Goal: Feedback & Contribution: Contribute content

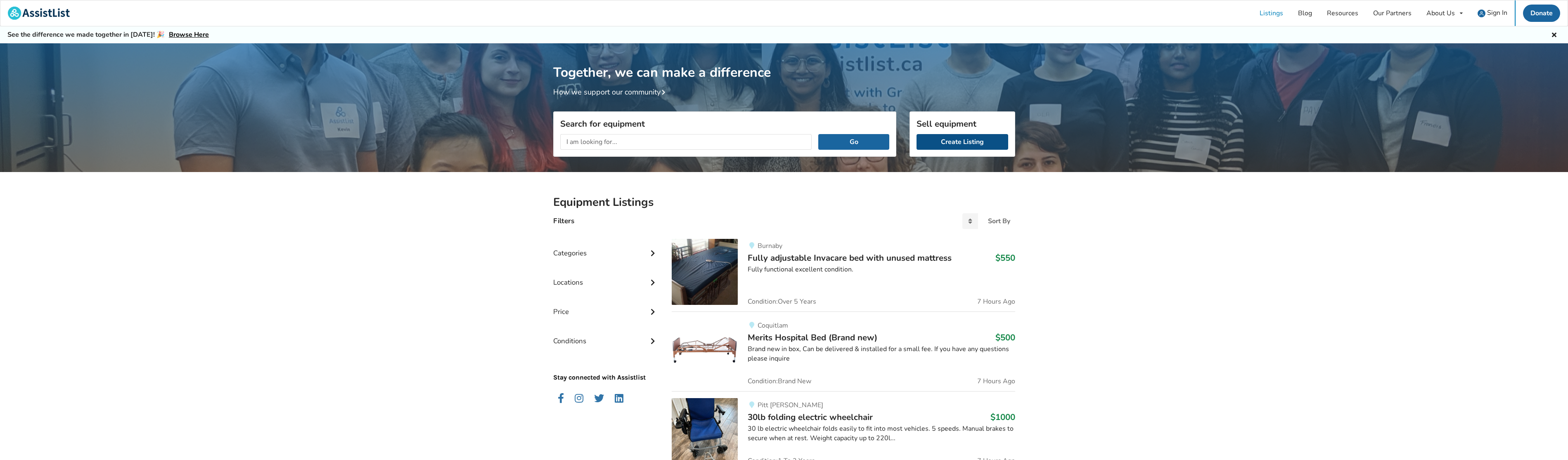
click at [965, 144] on link "Create Listing" at bounding box center [962, 142] width 92 height 16
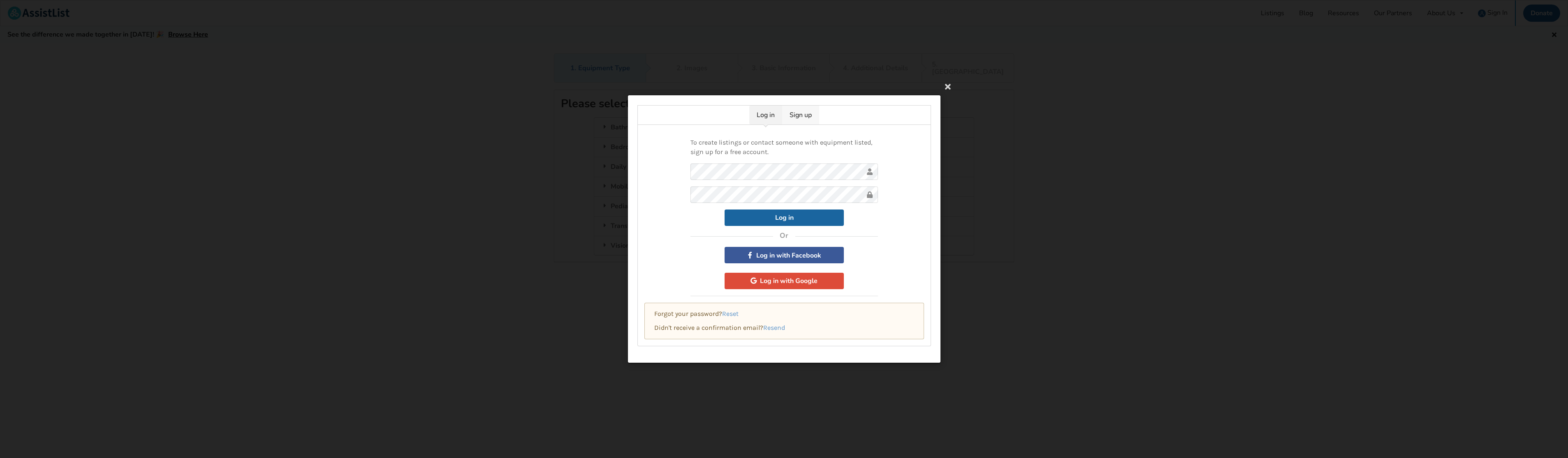
click at [793, 115] on link "Sign up" at bounding box center [800, 115] width 37 height 19
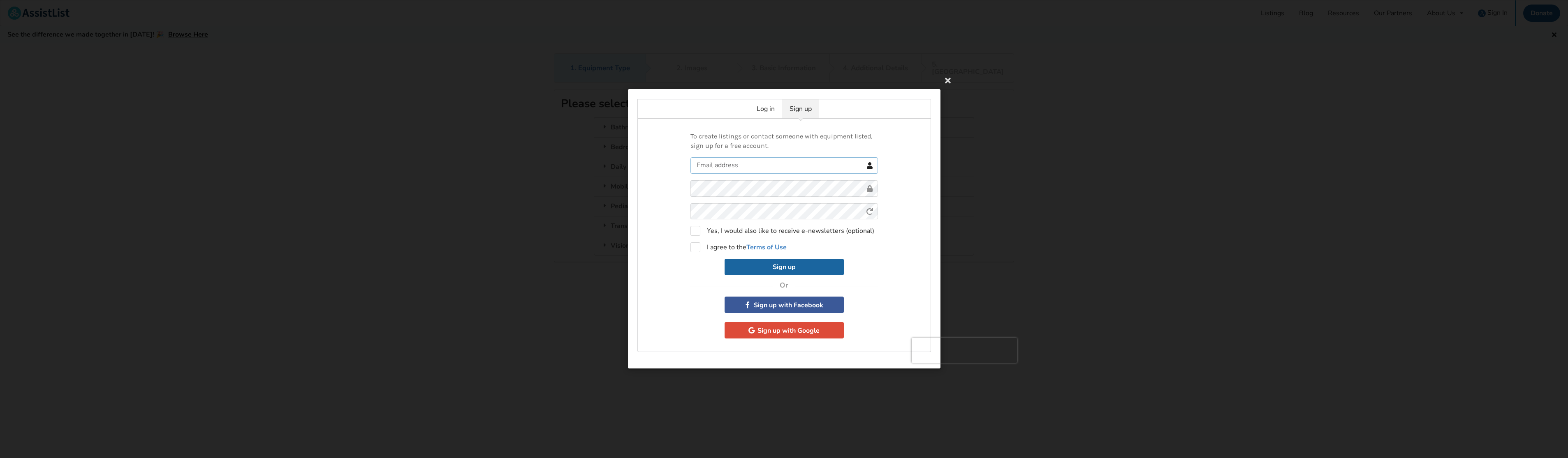
click at [752, 164] on input "text" at bounding box center [784, 165] width 187 height 16
type input "ikaiser@filion.ca"
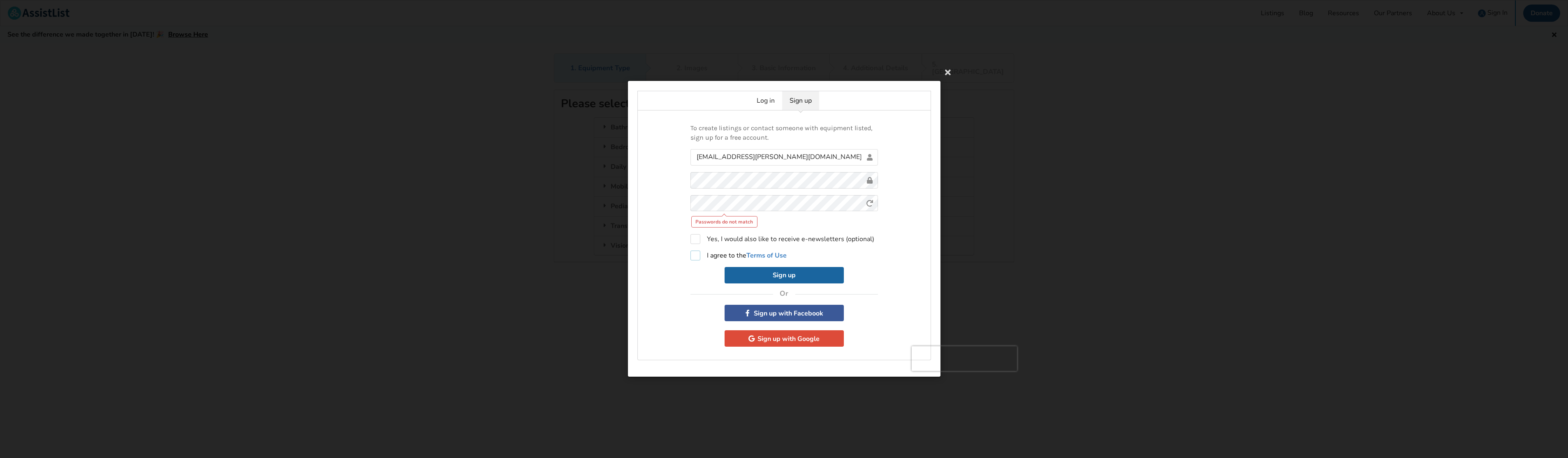
click at [694, 250] on form "ikaiser@filion.ca Passwords do not match 0cAFcWeA7ZSufEEZHoGXjmtZmO6gB4oUb7L4yY…" at bounding box center [784, 217] width 187 height 135
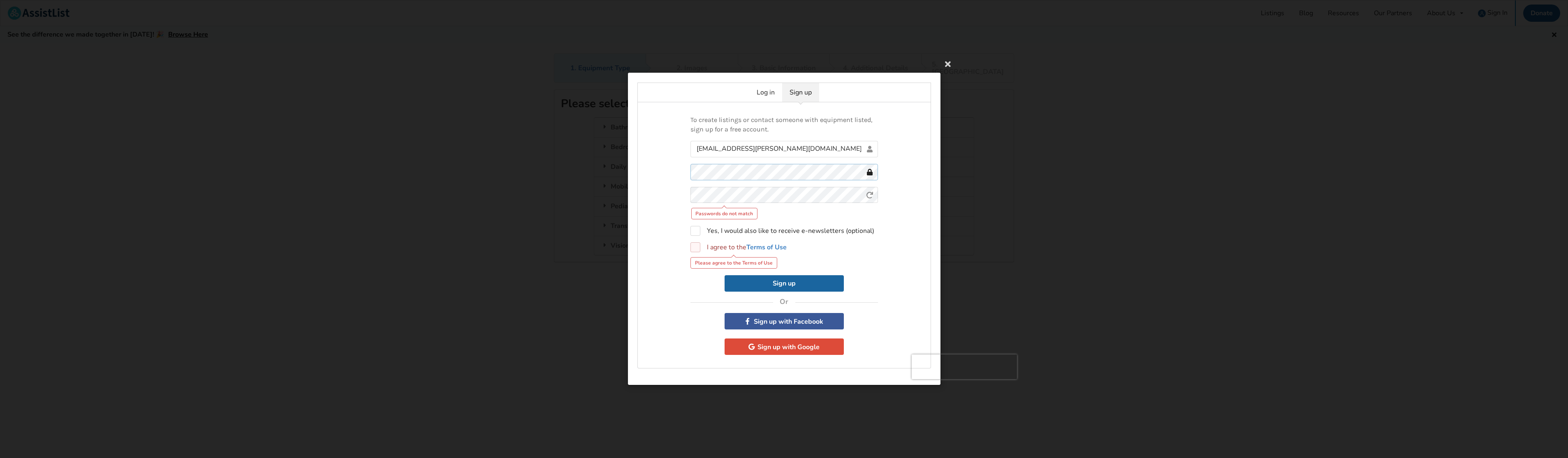
scroll to position [1, 0]
click at [680, 182] on div "To create listings or contact someone with equipment listed, sign up for a free…" at bounding box center [784, 235] width 293 height 266
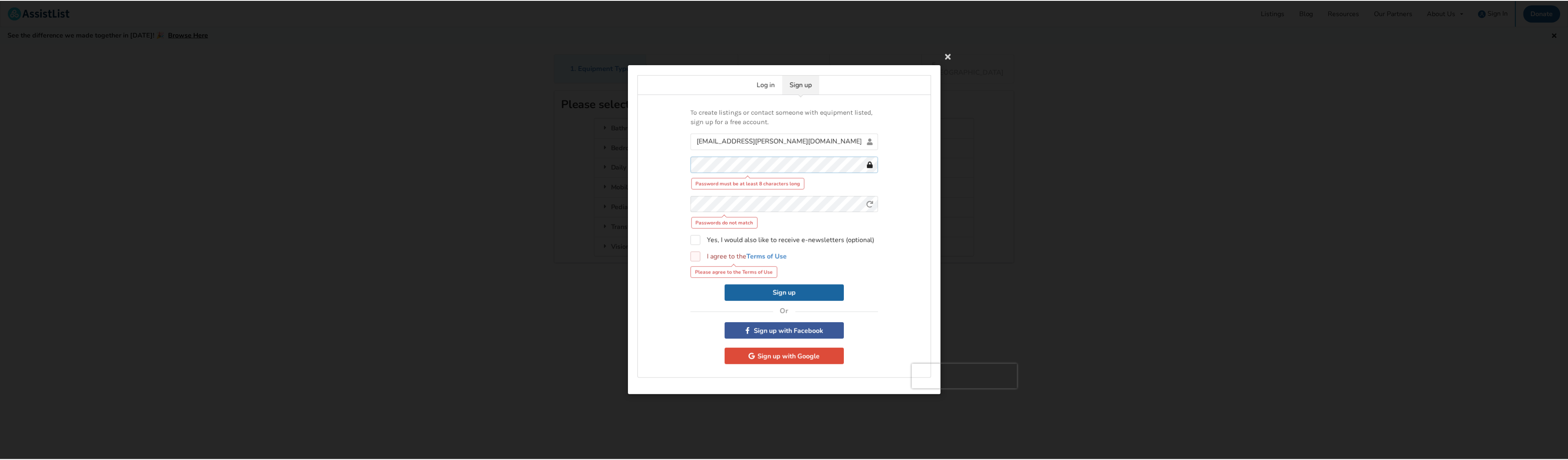
scroll to position [0, 0]
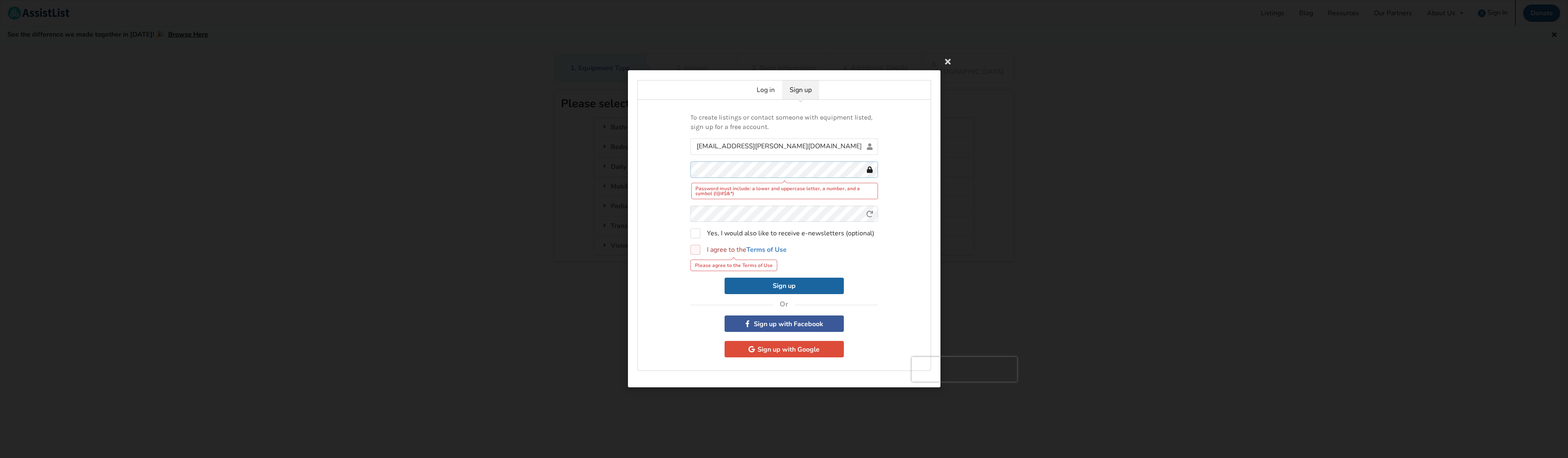
click at [724, 278] on button "Sign up" at bounding box center [784, 286] width 119 height 16
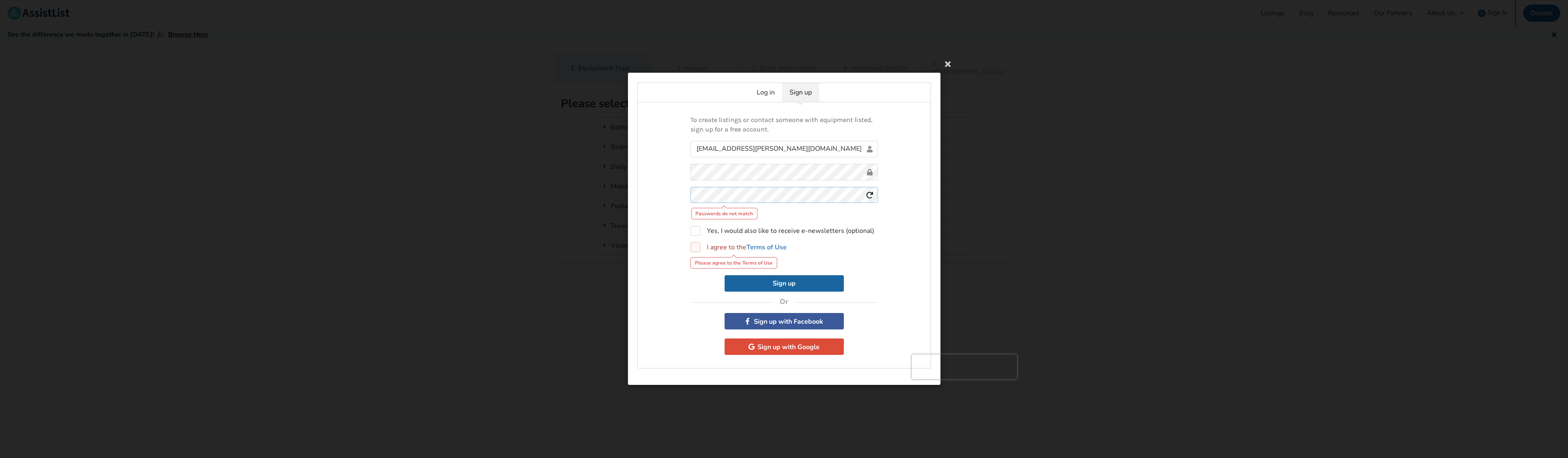
click at [689, 195] on div "To create listings or contact someone with equipment listed, sign up for a free…" at bounding box center [784, 235] width 293 height 266
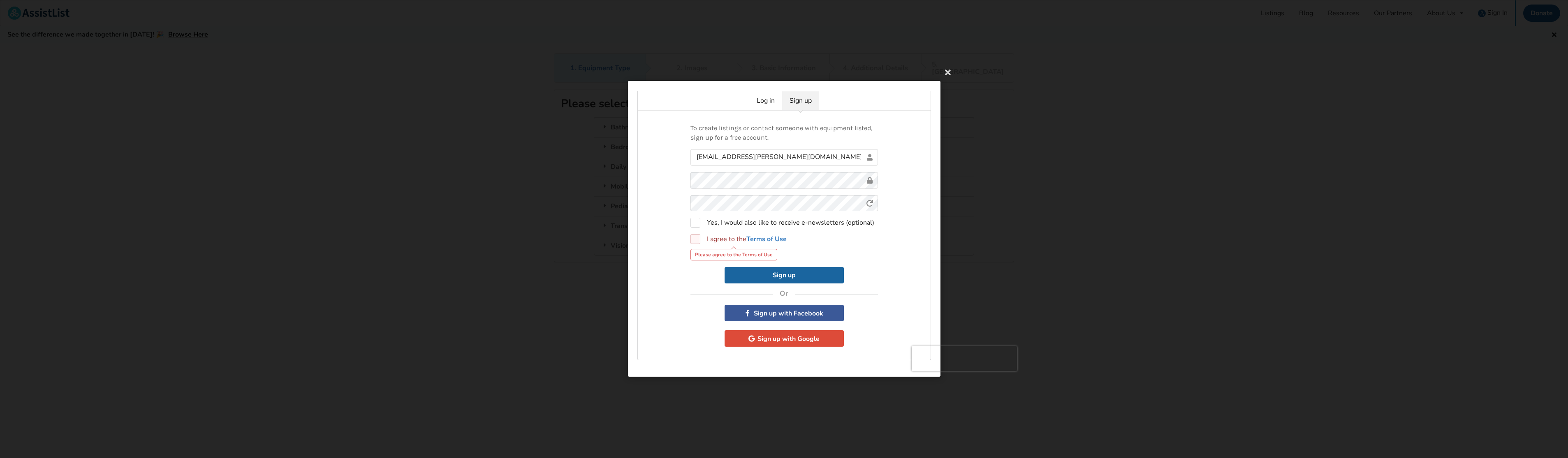
click at [697, 241] on label "I agree to the Terms of Use" at bounding box center [738, 240] width 96 height 10
checkbox input "true"
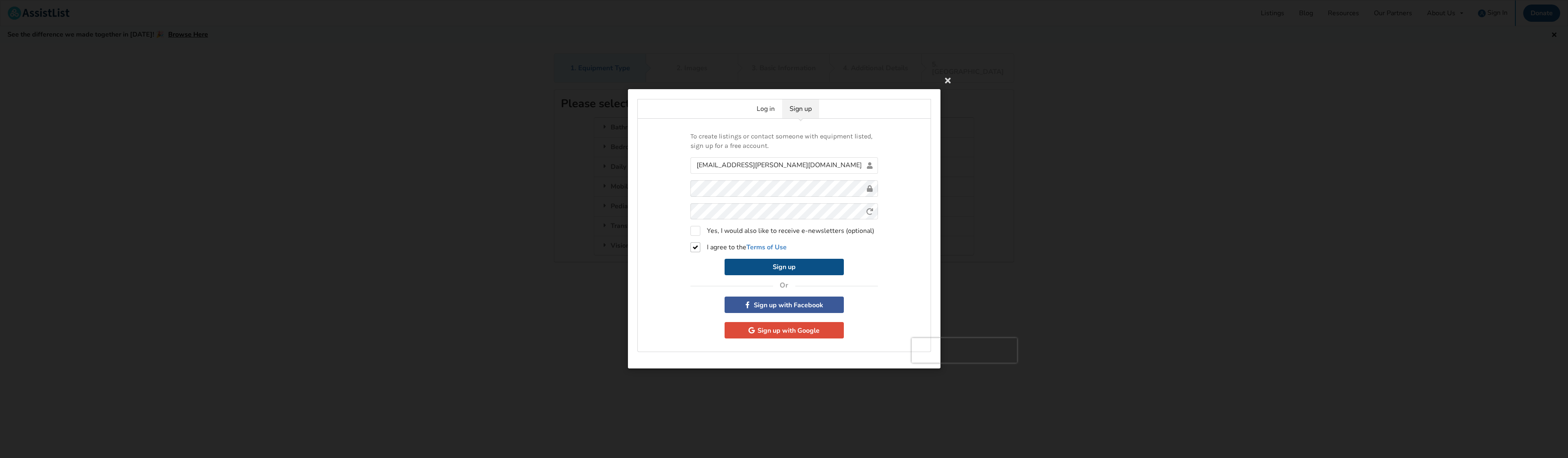
click at [768, 268] on button "Sign up" at bounding box center [784, 267] width 119 height 16
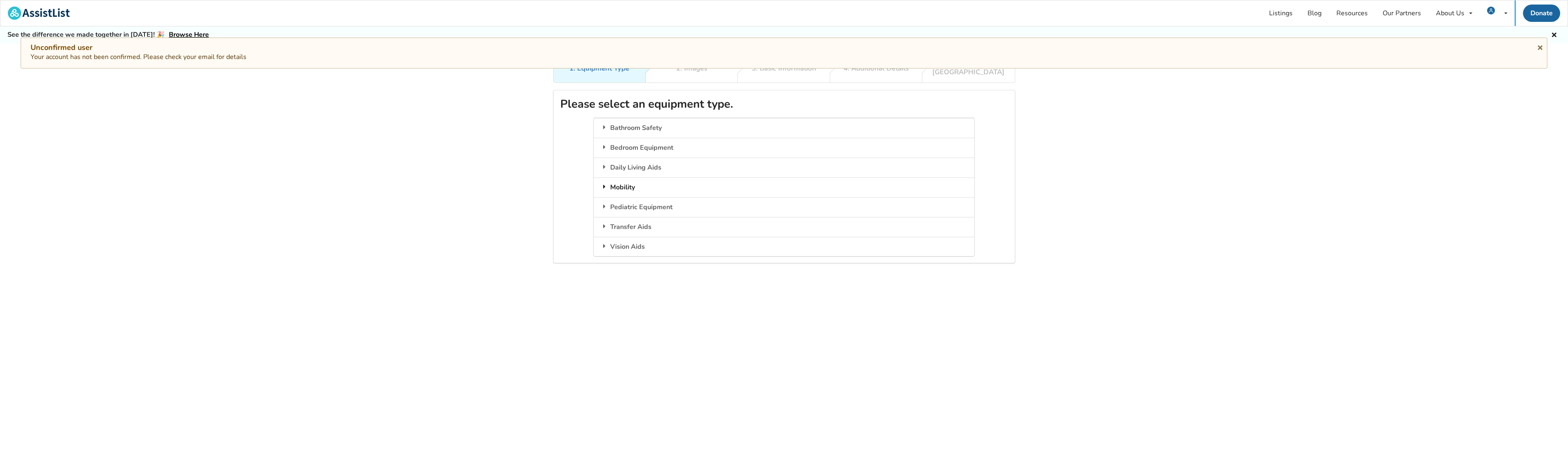
click at [614, 178] on div "Mobility" at bounding box center [783, 188] width 381 height 20
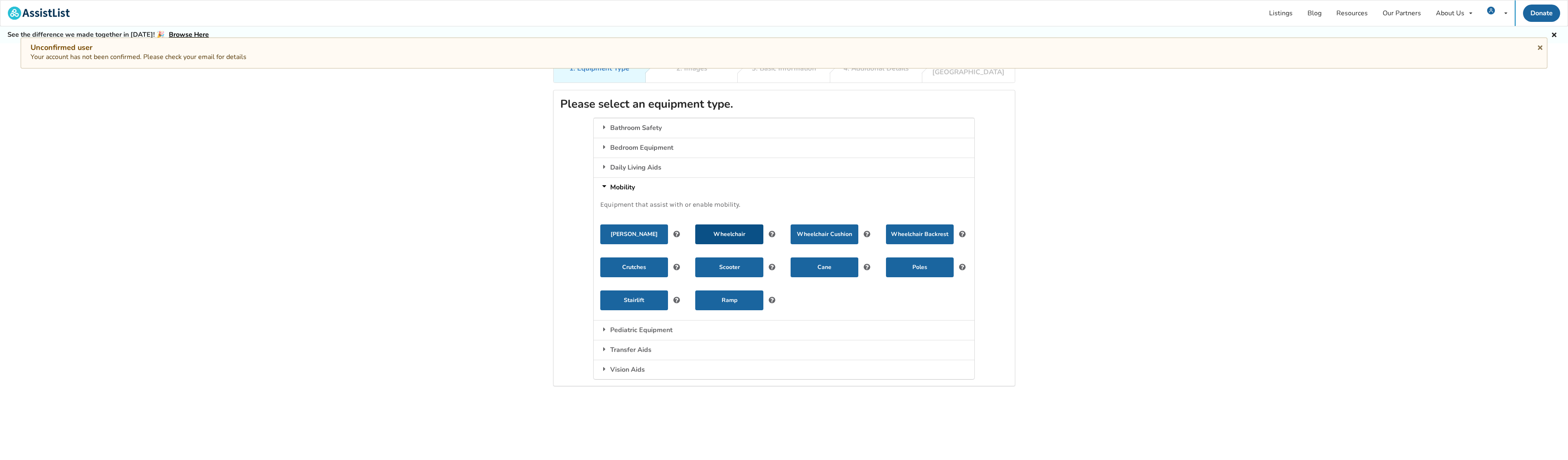
click at [720, 228] on button "Wheelchair" at bounding box center [729, 235] width 68 height 20
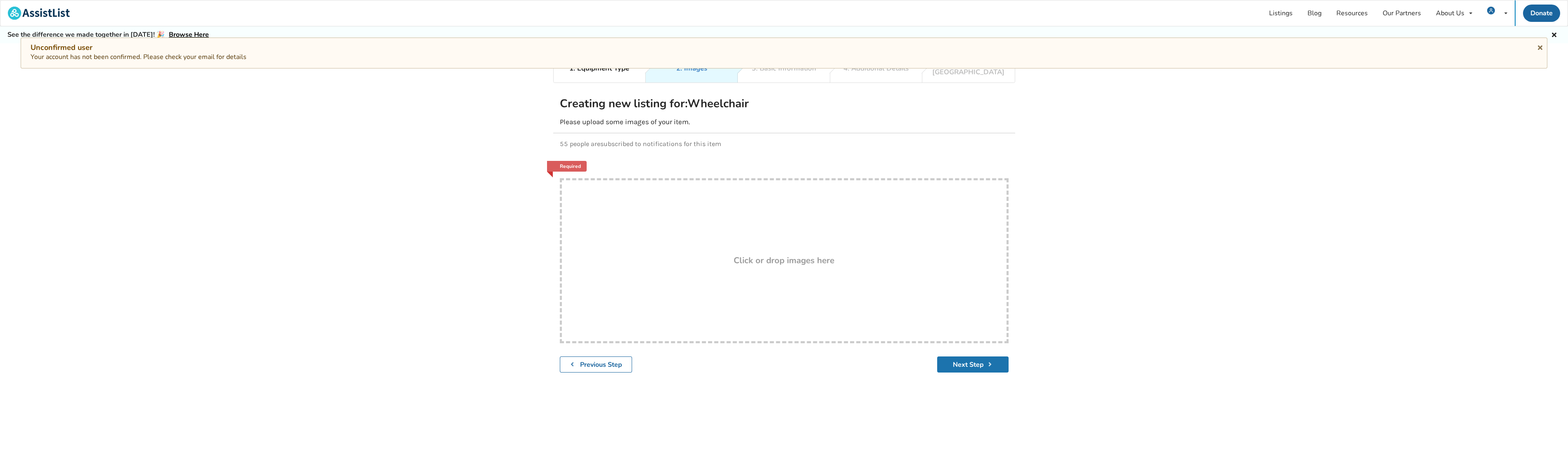
click at [965, 360] on button "Next Step" at bounding box center [973, 365] width 71 height 16
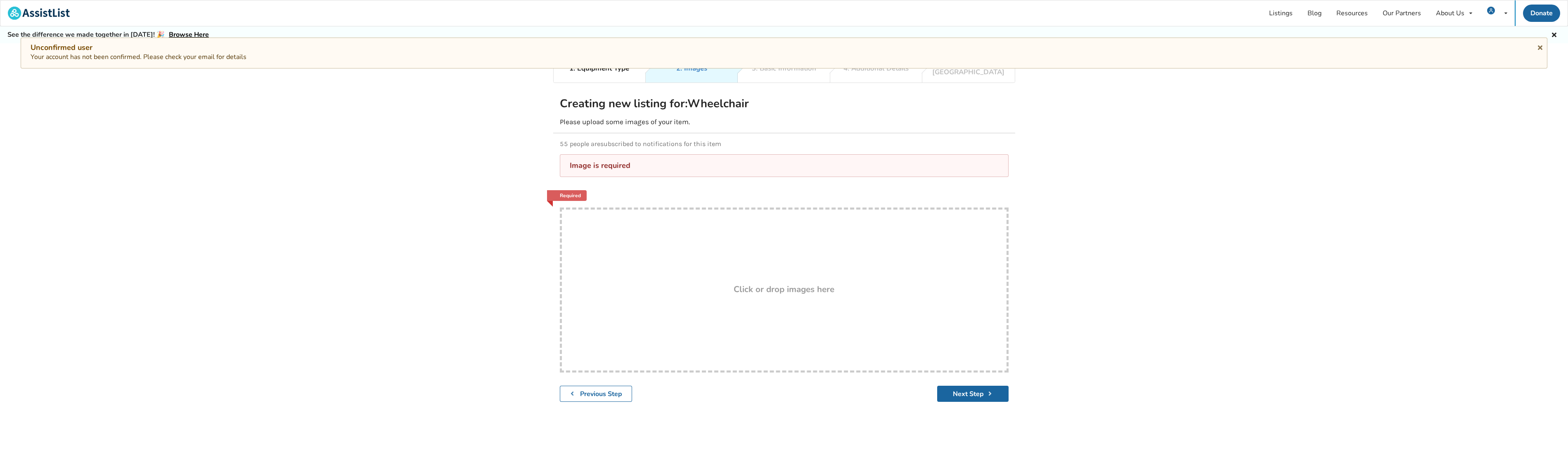
click at [794, 272] on div "Drop here! Click or drop images here" at bounding box center [784, 290] width 449 height 165
type input "C:\fakepath\20250914_171343.jpg"
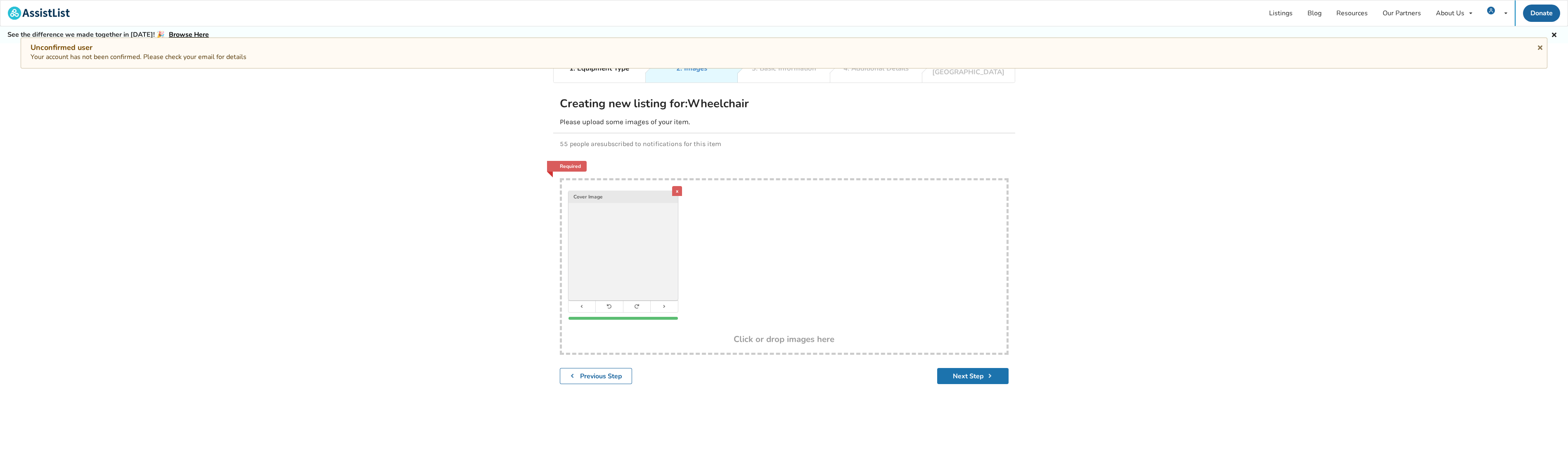
click at [986, 372] on button "Next Step" at bounding box center [973, 376] width 71 height 16
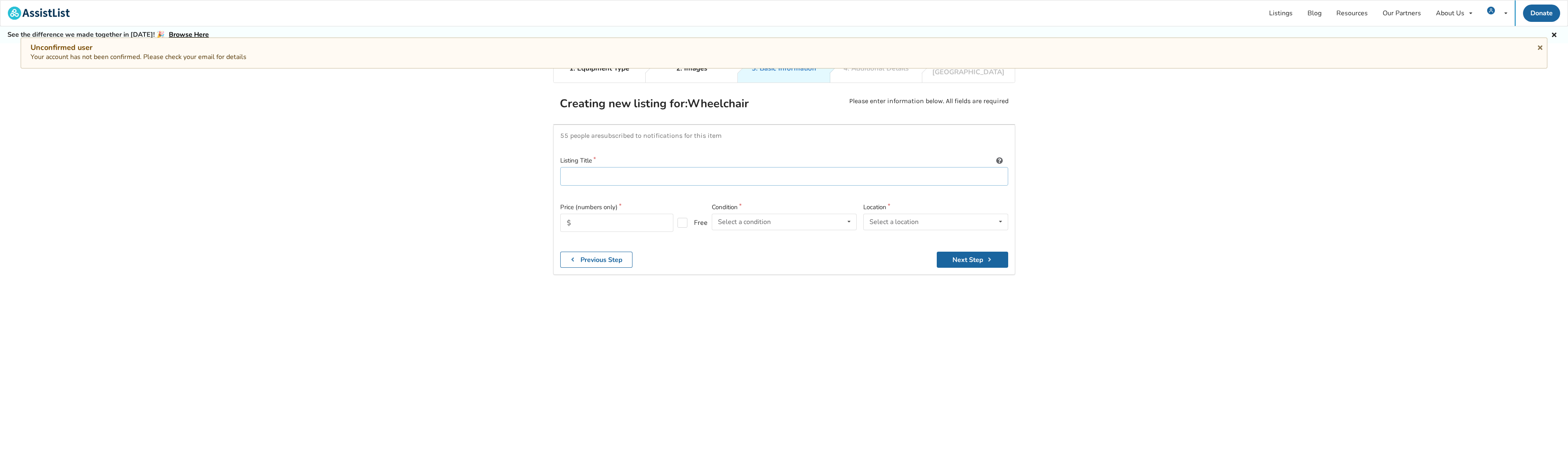
click at [604, 172] on input at bounding box center [784, 177] width 448 height 18
drag, startPoint x: 604, startPoint y: 169, endPoint x: 588, endPoint y: 169, distance: 16.0
click at [588, 170] on input at bounding box center [784, 177] width 448 height 18
type input "SHower Chair with Backrest - perfect condition"
click at [601, 221] on input "text" at bounding box center [617, 223] width 113 height 18
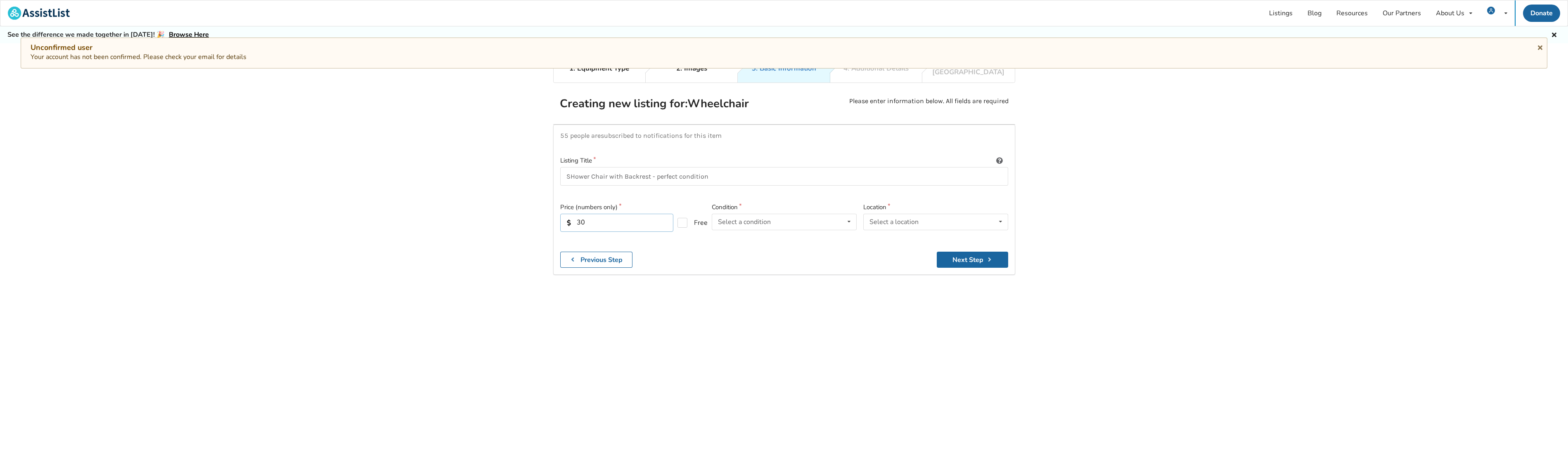
type input "30"
click at [749, 169] on input "SHower Chair with Backrest - perfect condition" at bounding box center [784, 177] width 448 height 18
type input "SHower Chair with Backrest - perfect condition - originally 60$"
click at [998, 214] on icon at bounding box center [1000, 222] width 12 height 15
click at [747, 354] on div "1. Equipment Type 2. Images 3. Basic Information 4. Additional Details 5. Previ…" at bounding box center [784, 271] width 1568 height 436
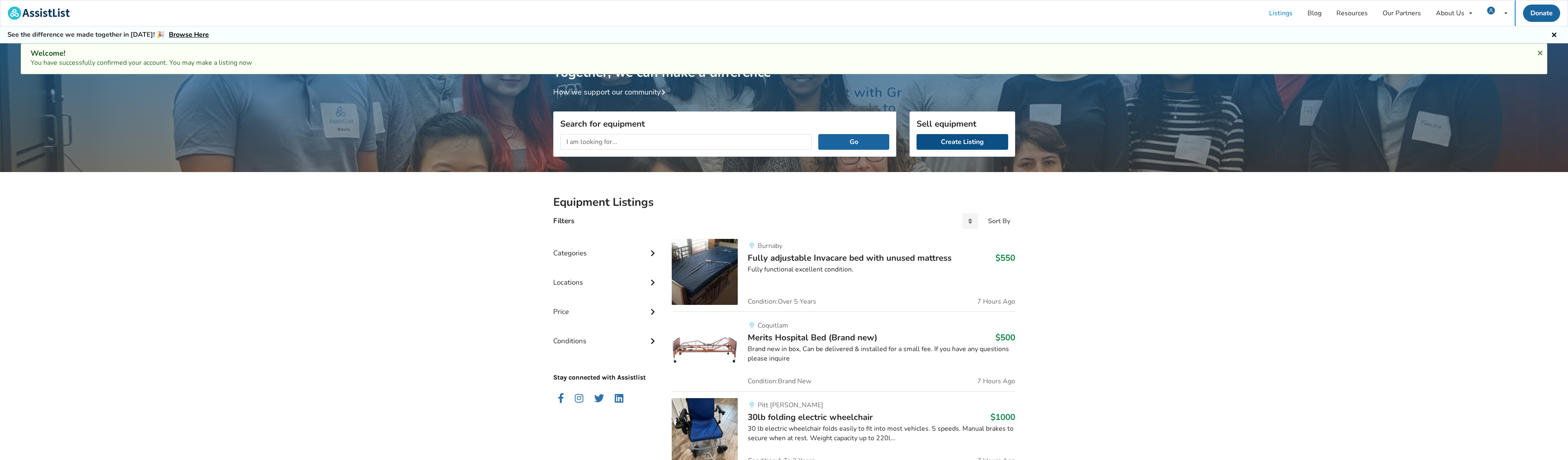
click at [955, 145] on link "Create Listing" at bounding box center [962, 142] width 92 height 16
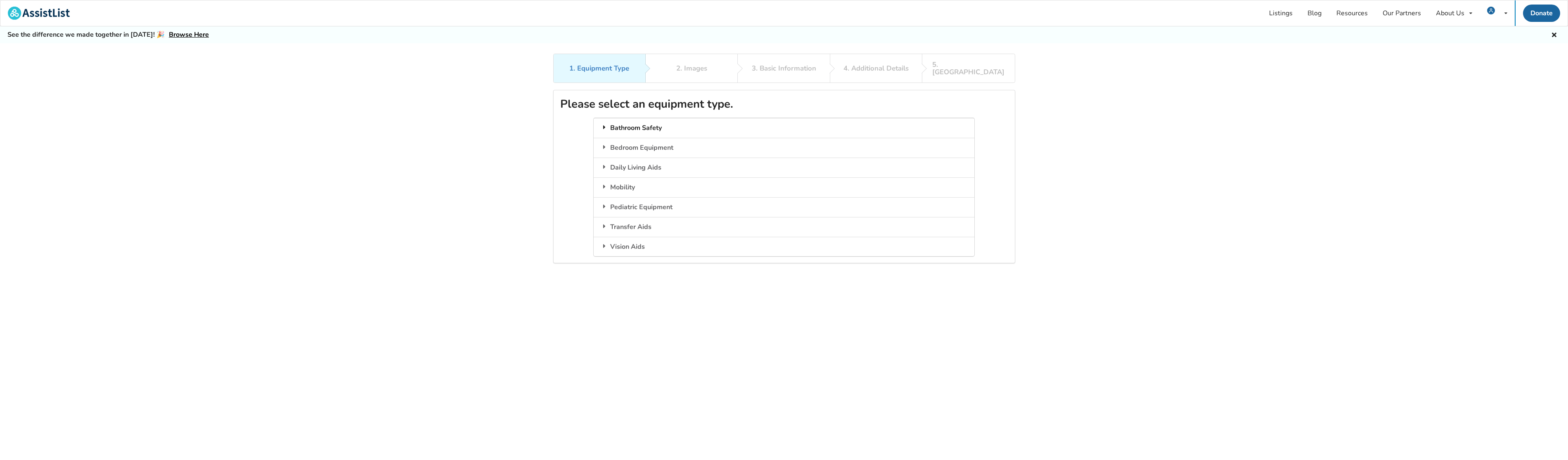
click at [621, 121] on div "Bathroom Safety" at bounding box center [783, 128] width 381 height 20
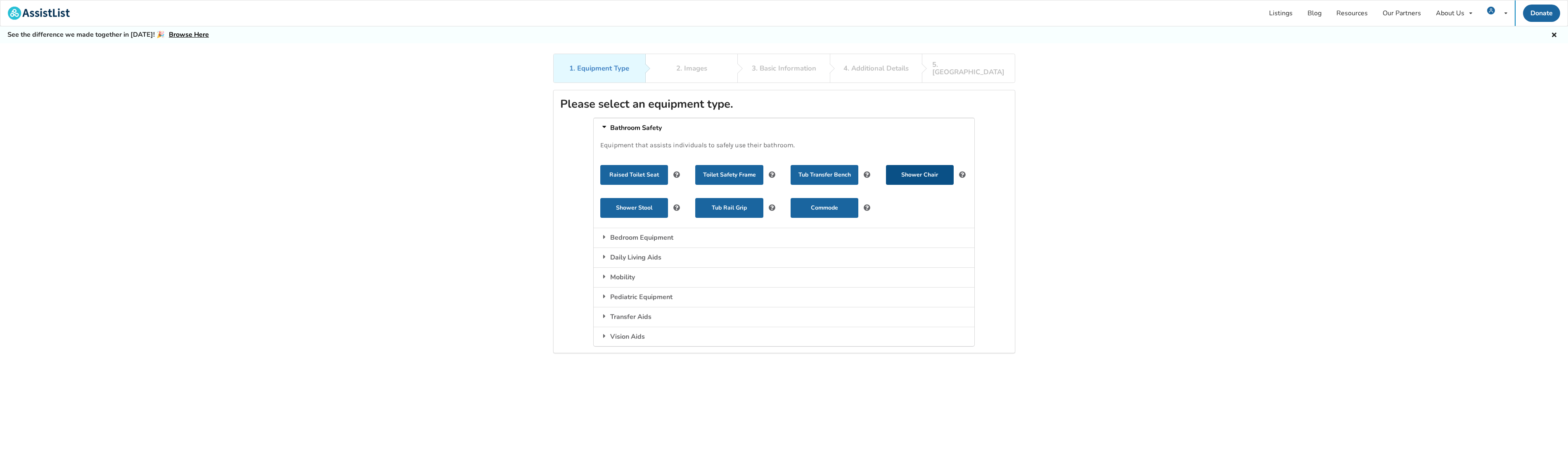
click at [926, 165] on button "Shower Chair" at bounding box center [920, 175] width 68 height 20
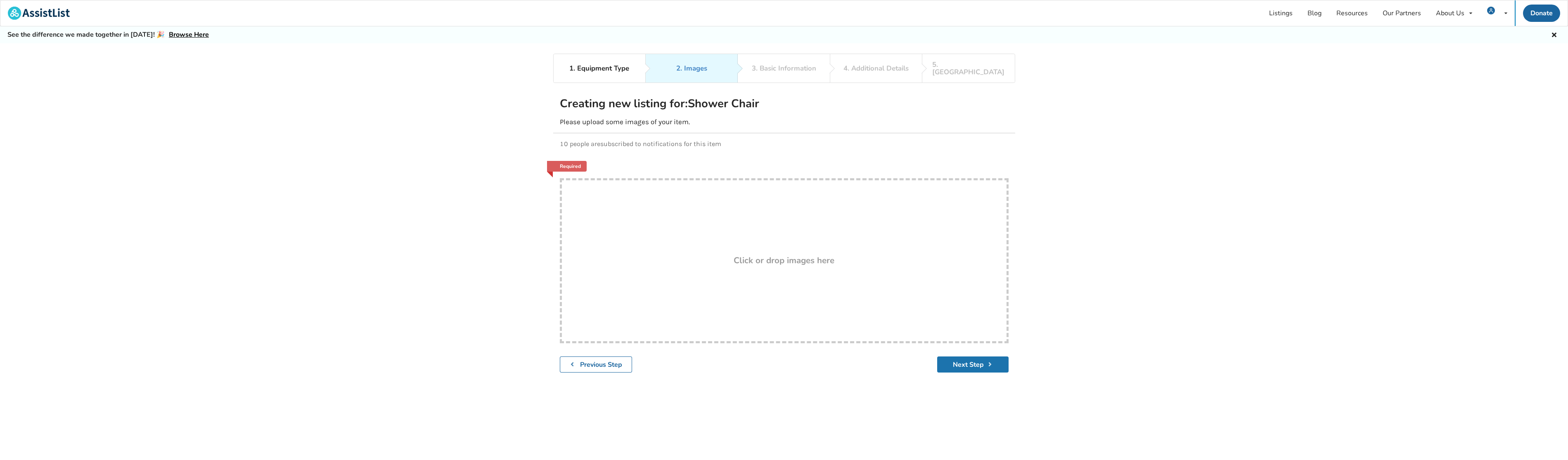
click at [962, 357] on button "Next Step" at bounding box center [973, 365] width 71 height 16
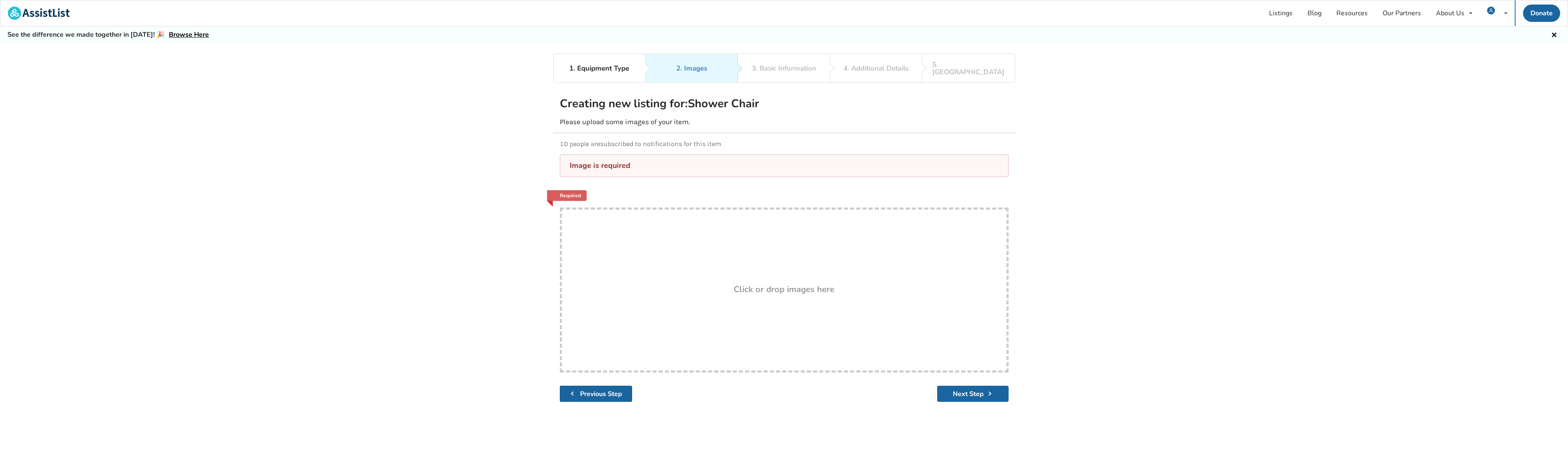
click at [612, 386] on button "Previous Step" at bounding box center [596, 394] width 73 height 16
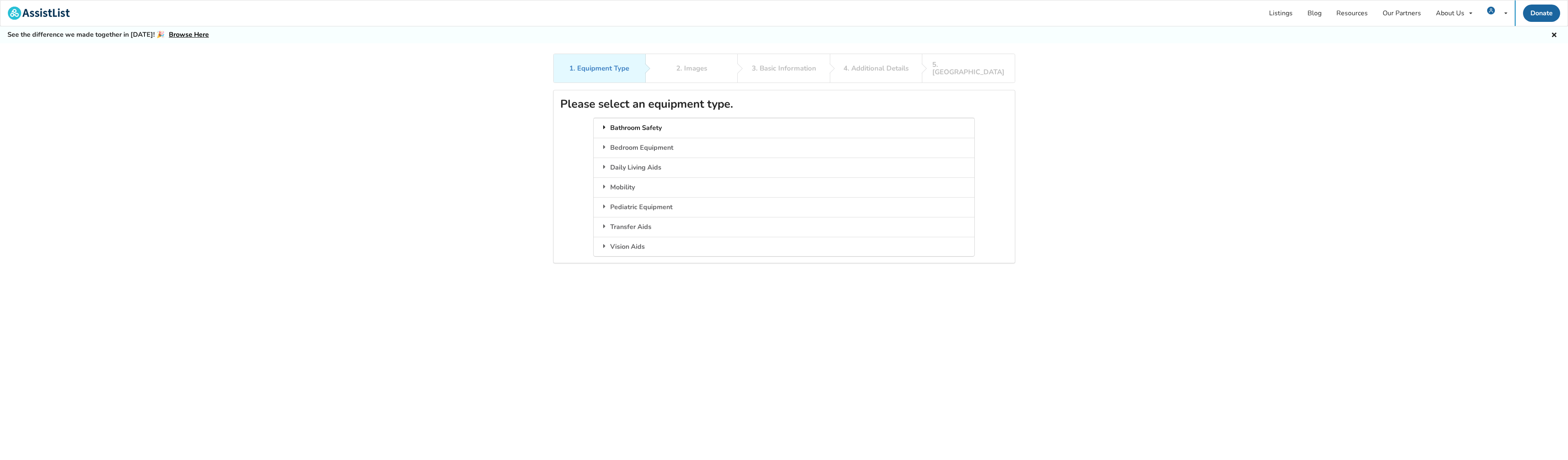
click at [632, 118] on div "Bathroom Safety" at bounding box center [783, 128] width 381 height 20
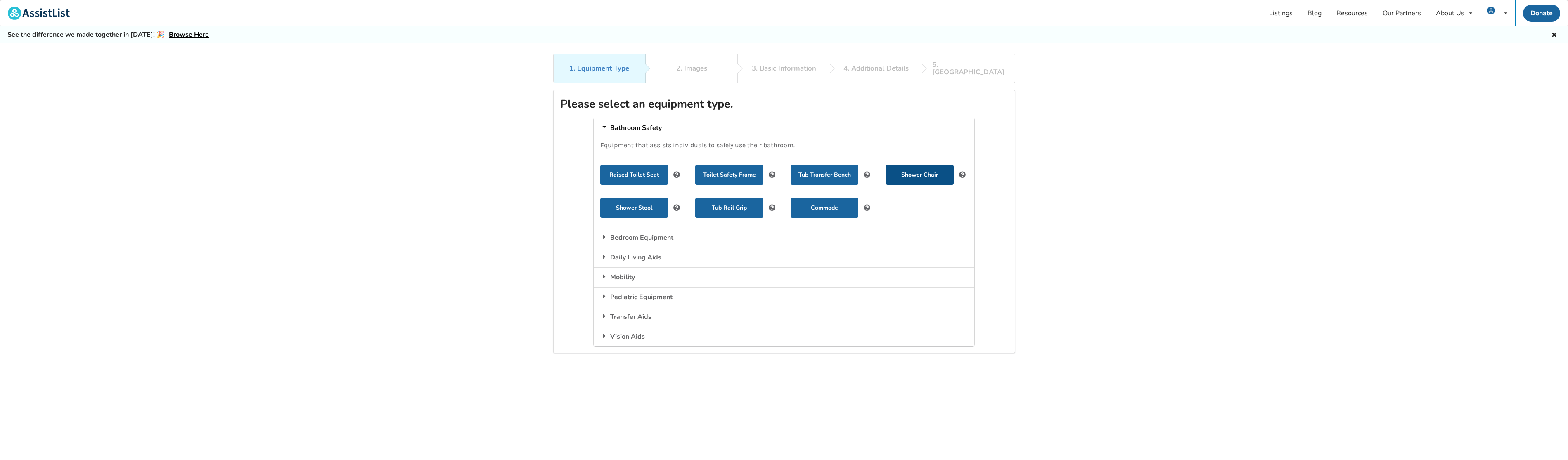
click at [926, 167] on button "Shower Chair" at bounding box center [920, 175] width 68 height 20
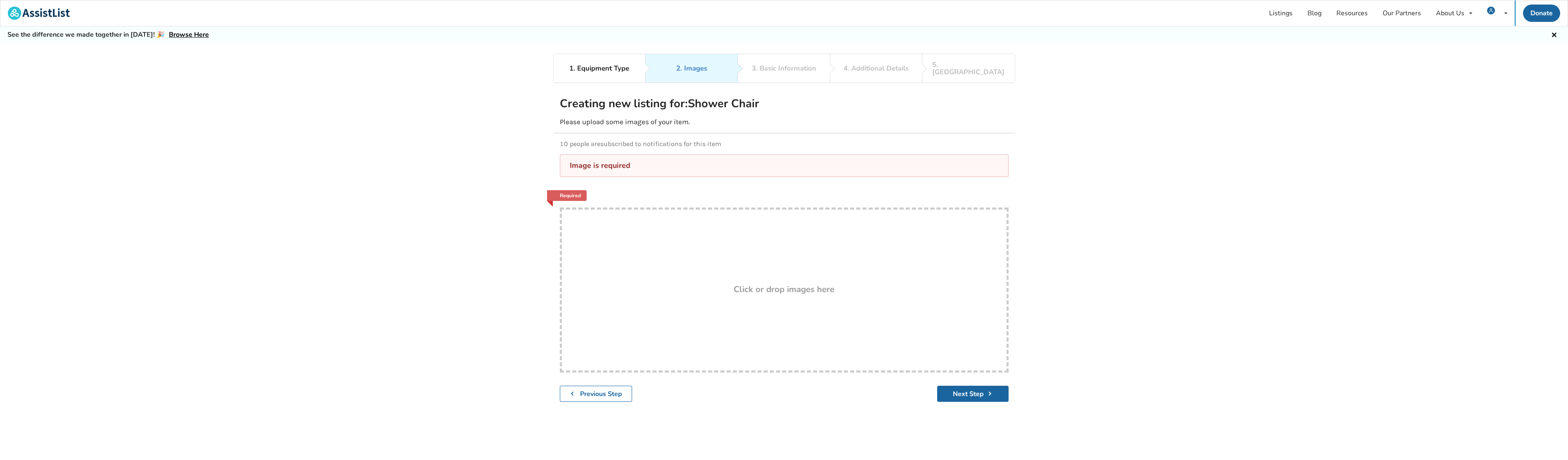
click at [813, 302] on div "Drop here! Click or drop images here" at bounding box center [784, 290] width 449 height 165
type input "C:\fakepath\20250914_171343.jpg"
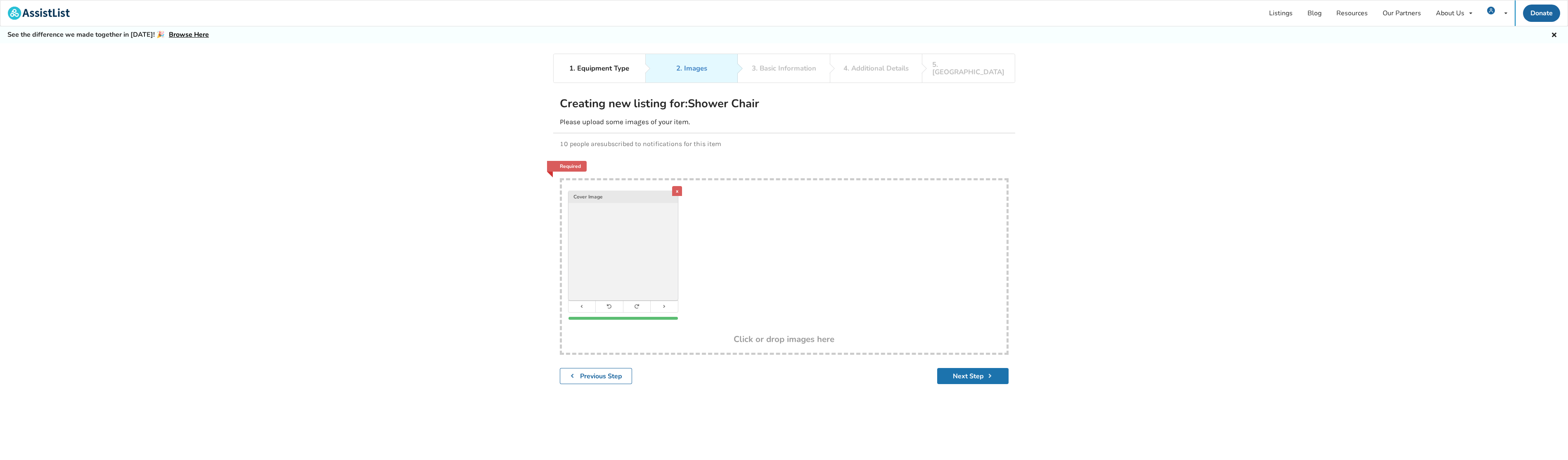
click at [953, 368] on button "Next Step" at bounding box center [973, 376] width 71 height 16
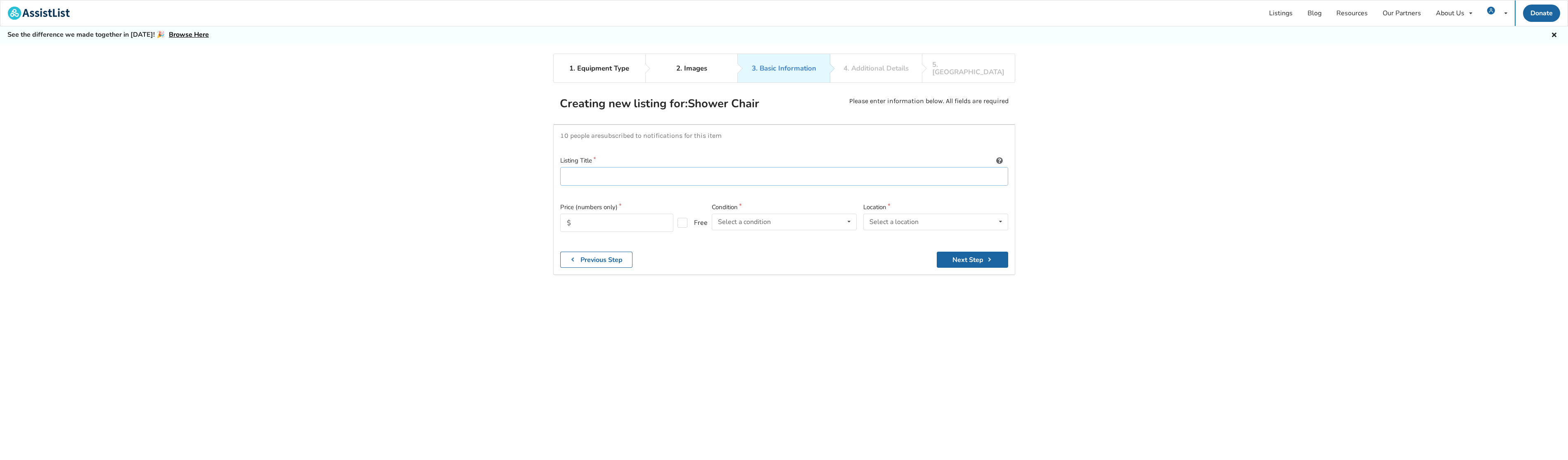
click at [598, 169] on input at bounding box center [784, 177] width 448 height 18
type input "Shower Chair with Backrest - perfect condition - used less than 1 year - origin…"
click at [634, 214] on input "text" at bounding box center [617, 223] width 113 height 18
type input "30"
click at [851, 214] on icon at bounding box center [849, 222] width 12 height 15
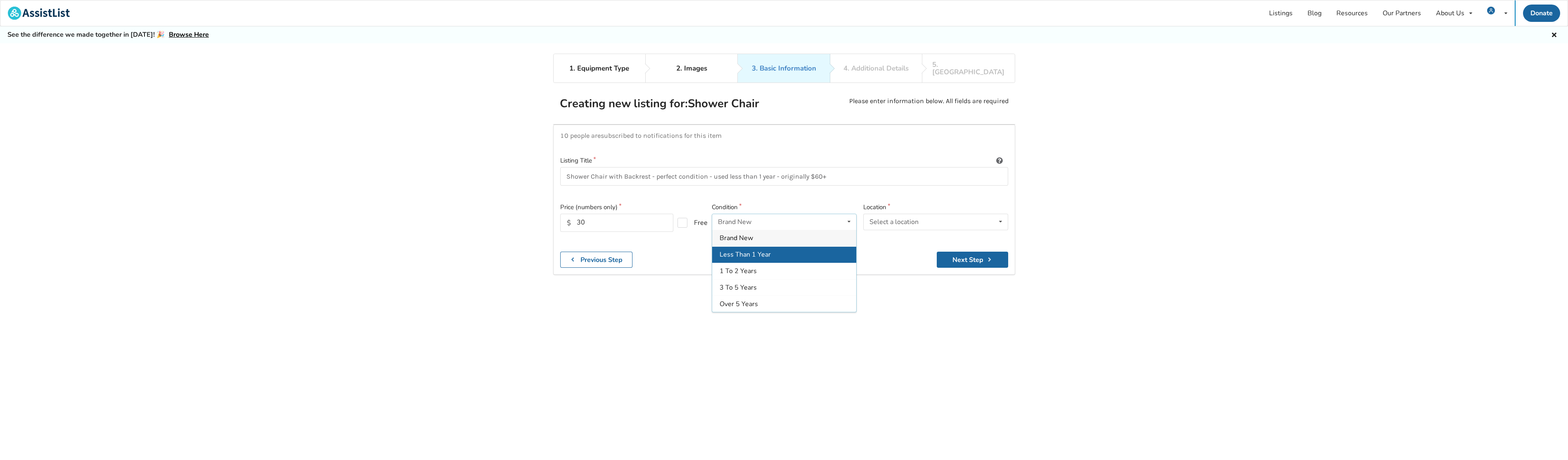
click at [774, 250] on div "Less Than 1 Year" at bounding box center [784, 254] width 144 height 16
click at [1002, 216] on icon at bounding box center [1000, 222] width 12 height 15
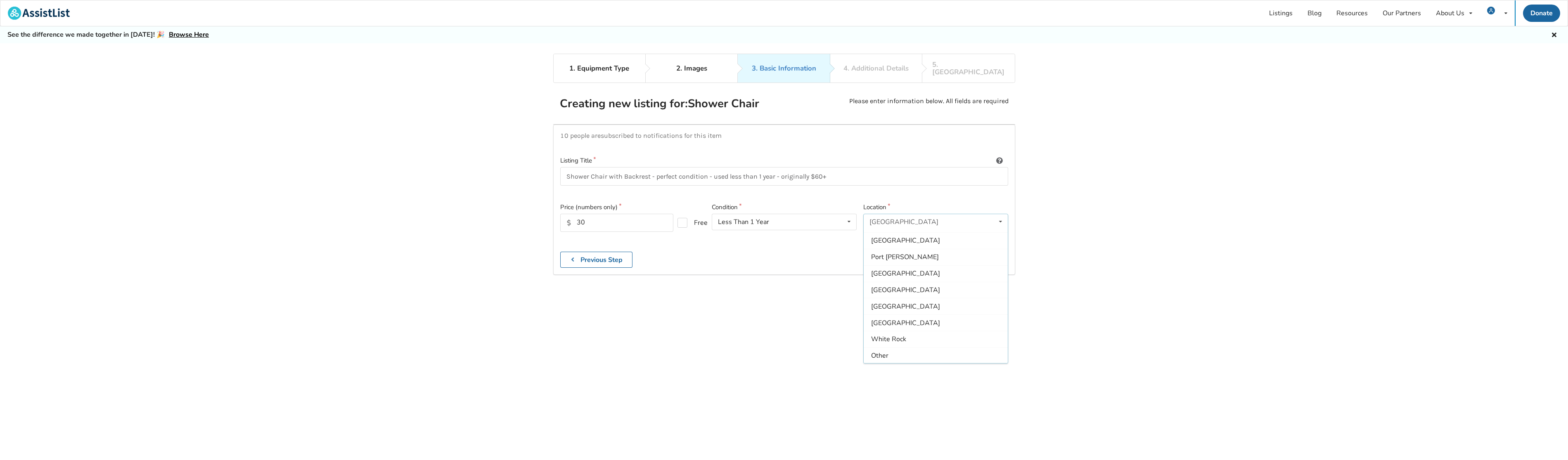
scroll to position [212, 0]
click at [906, 348] on div "Other" at bounding box center [936, 354] width 144 height 16
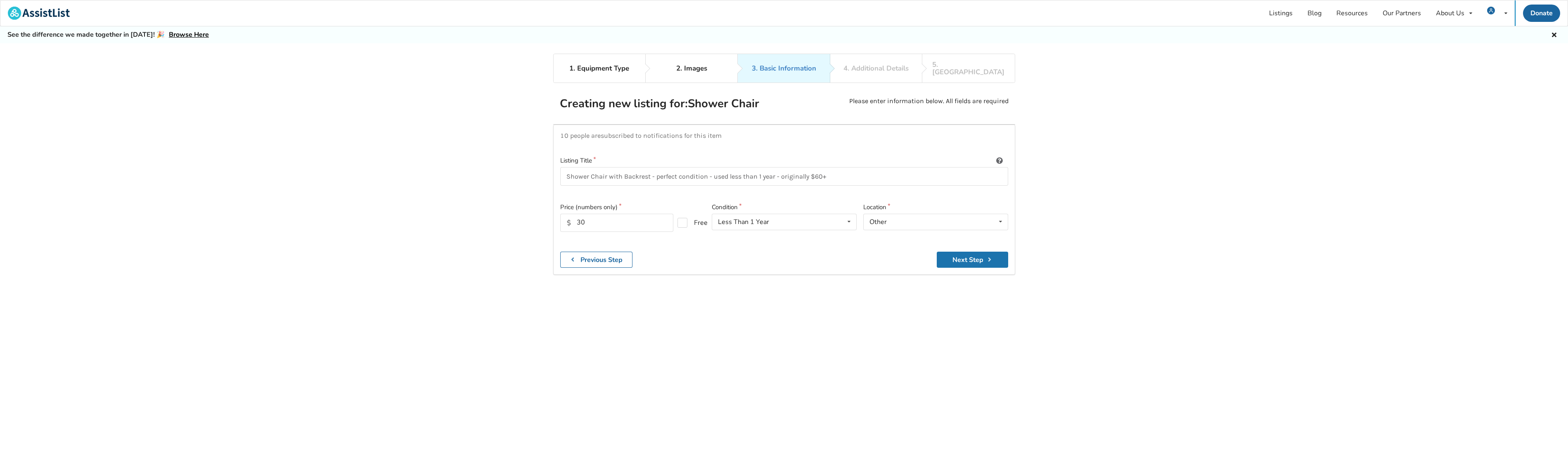
click at [980, 255] on button "Next Step" at bounding box center [972, 260] width 71 height 16
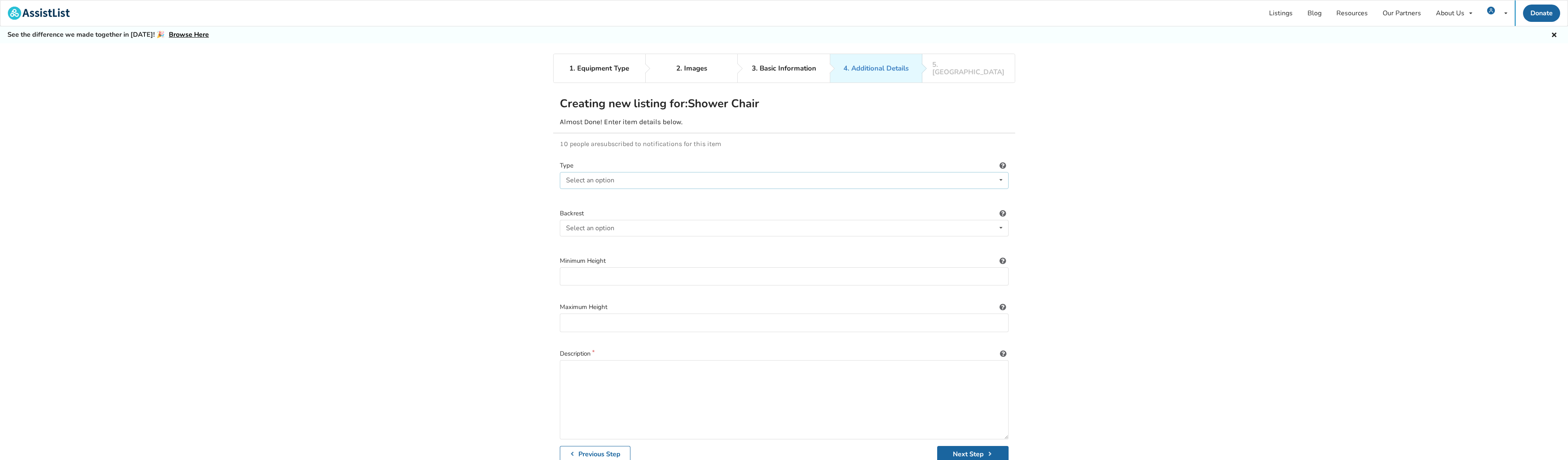
click at [618, 174] on div "Select an option Round Rectangular" at bounding box center [784, 180] width 449 height 16
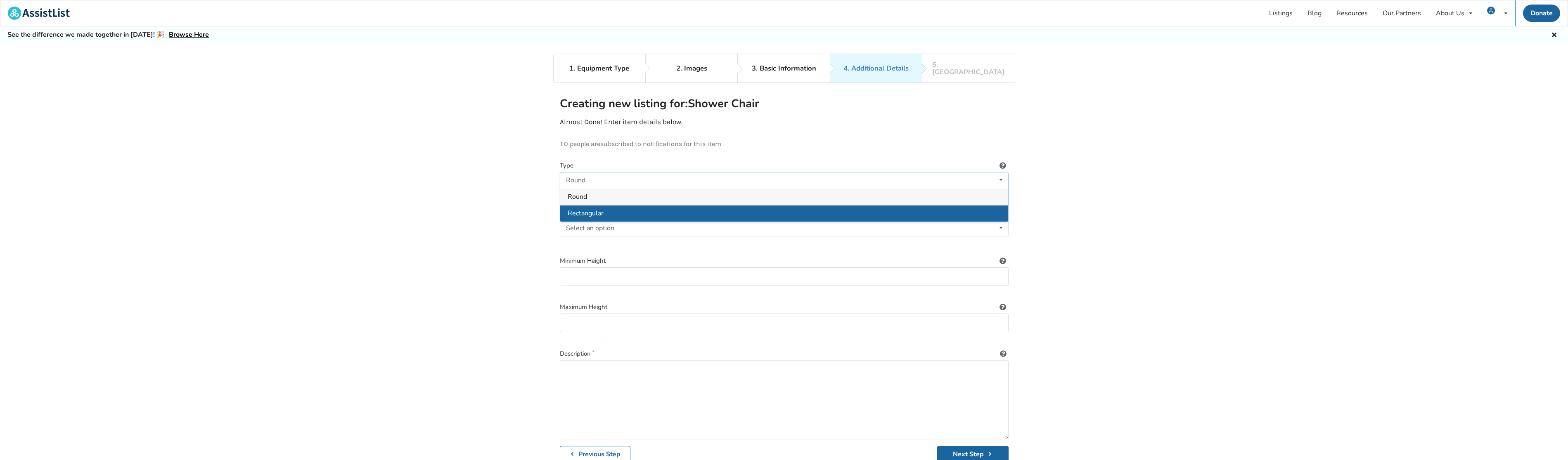
click at [606, 206] on div "Rectangular" at bounding box center [784, 213] width 448 height 16
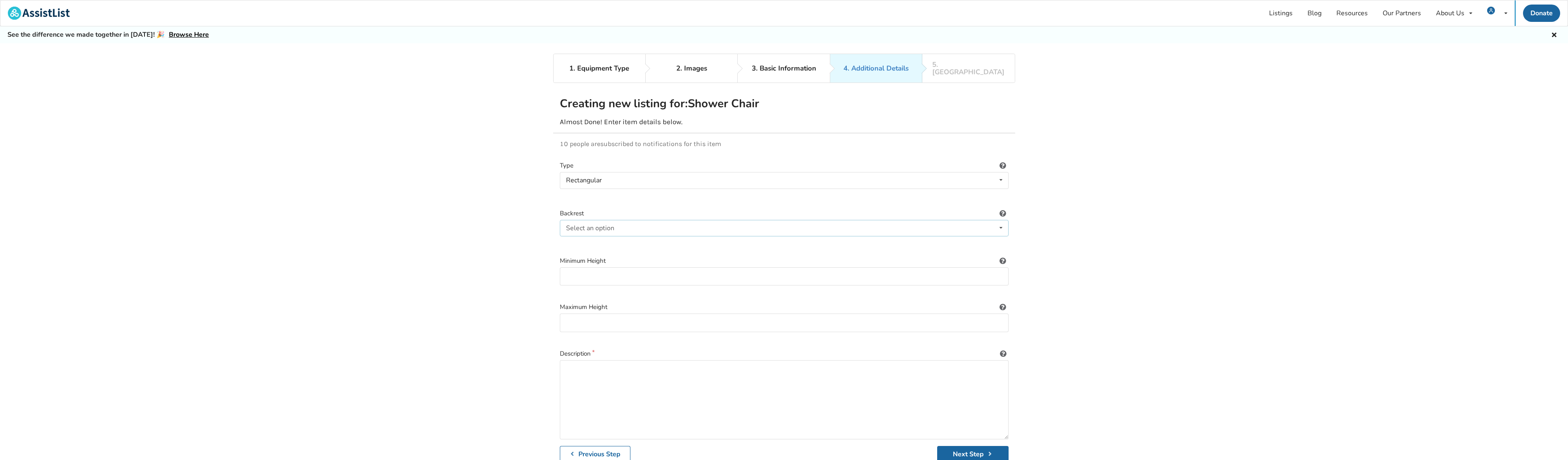
click at [606, 225] on div "Select an option" at bounding box center [590, 228] width 48 height 7
click at [599, 236] on div "Included" at bounding box center [784, 244] width 448 height 16
click at [600, 271] on input at bounding box center [784, 277] width 449 height 18
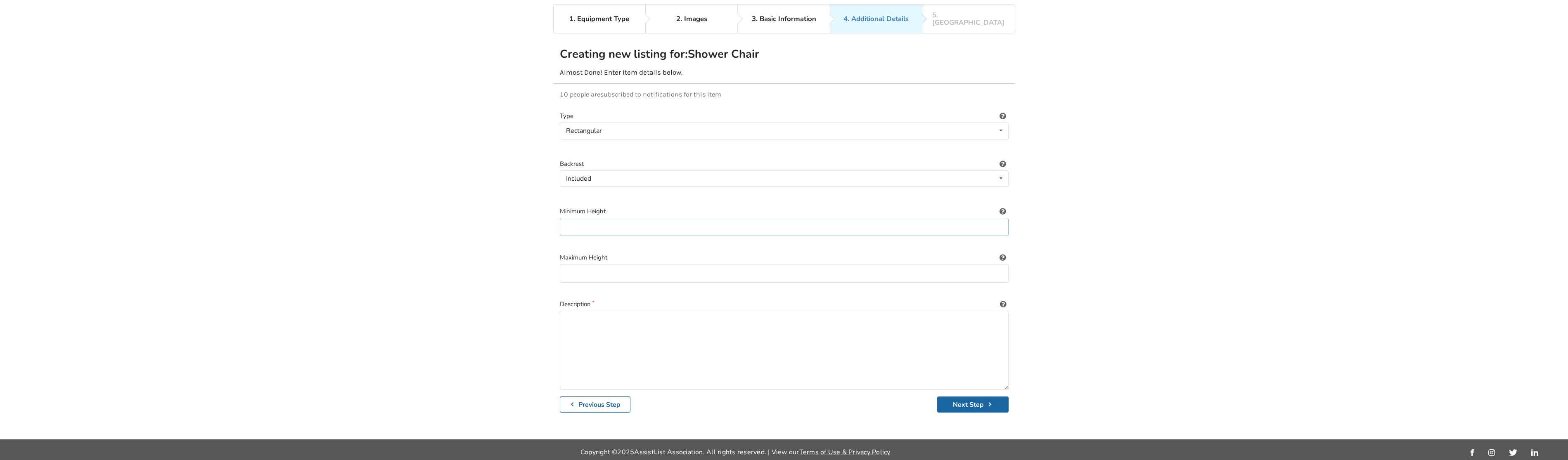
scroll to position [54, 0]
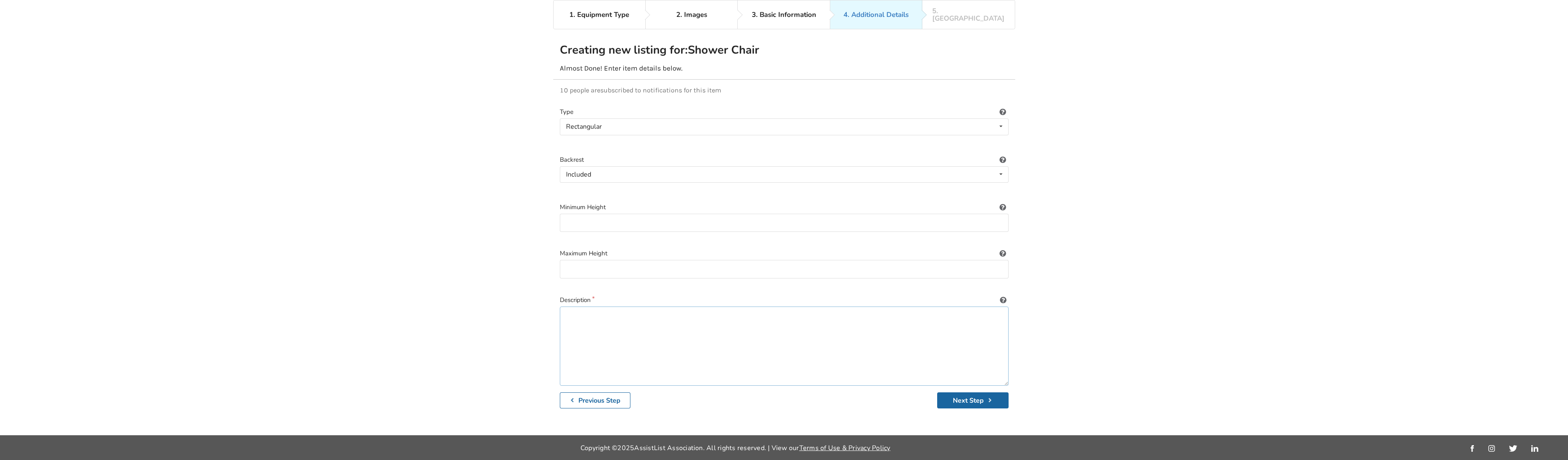
click at [592, 313] on textarea at bounding box center [784, 346] width 449 height 79
paste textarea "BQKOZFIN Shower Chair with Backrest - 2 in 1 Nonslip Shower Stool for Inside Sh…"
click at [626, 329] on textarea "BQKOZFIN Shower Chair with Backrest - 2 in 1 Nonslip Shower Stool for Inside Sh…" at bounding box center [784, 346] width 449 height 79
click at [626, 333] on textarea "BQKOZFIN Shower Chair with Backrest - 2 in 1 Nonslip Shower Stool for Inside Sh…" at bounding box center [784, 346] width 449 height 79
click at [762, 321] on textarea "BQKOZFIN Shower Chair with Backrest - 2 in 1 Nonslip Shower Stool for Inside Sh…" at bounding box center [784, 346] width 449 height 79
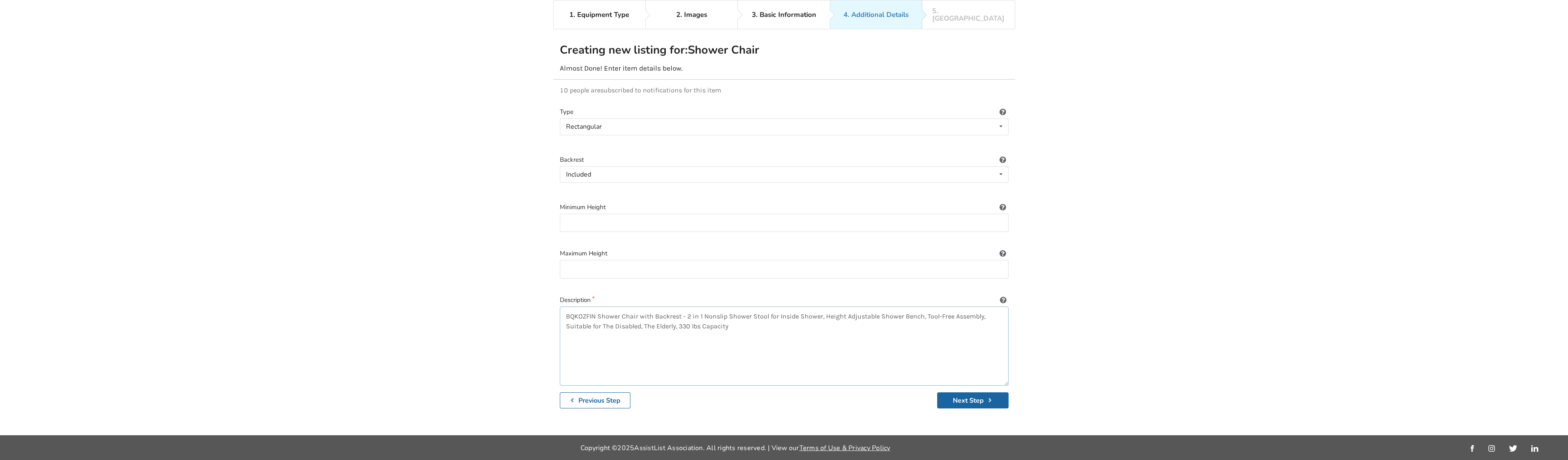
paste textarea "【Made Of High-Quality Metal Materials】Aluminum alloy atomized anodizing (anodiz…"
type textarea "BQKOZFIN Shower Chair with Backrest - 2 in 1 Nonslip Shower Stool for Inside Sh…"
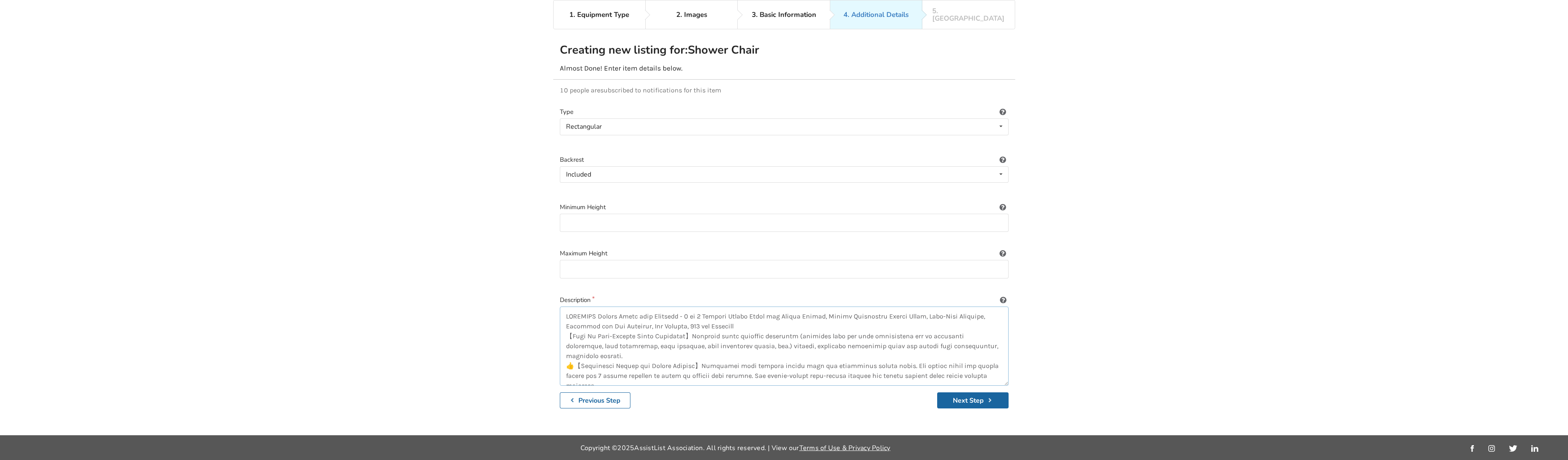
scroll to position [93, 0]
click at [956, 392] on button "Next Step" at bounding box center [973, 400] width 71 height 16
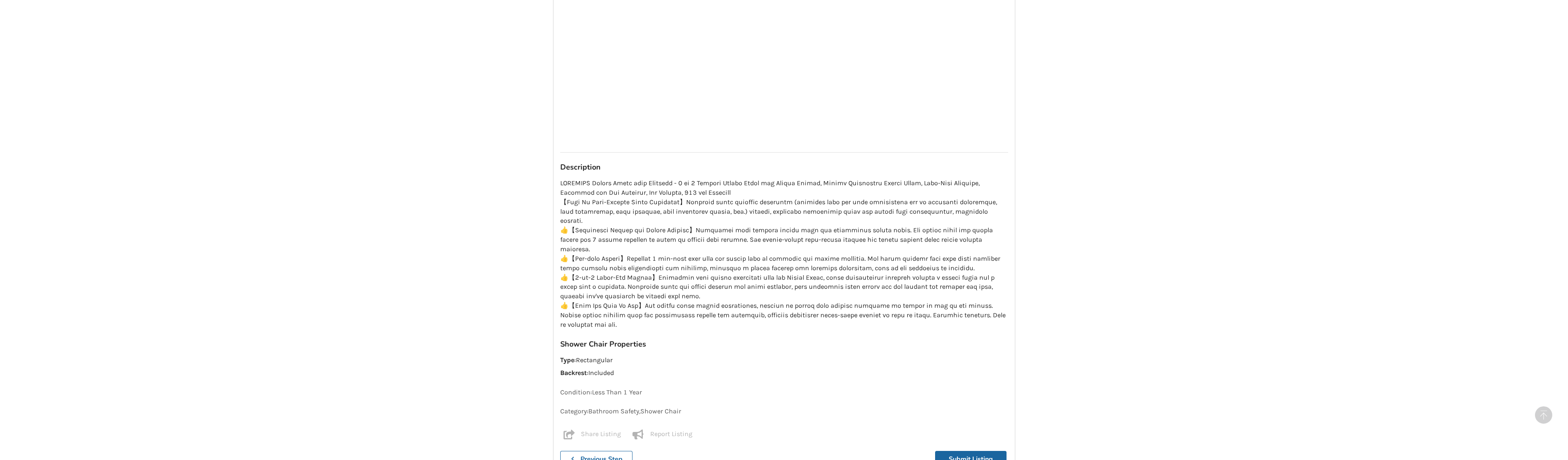
scroll to position [913, 0]
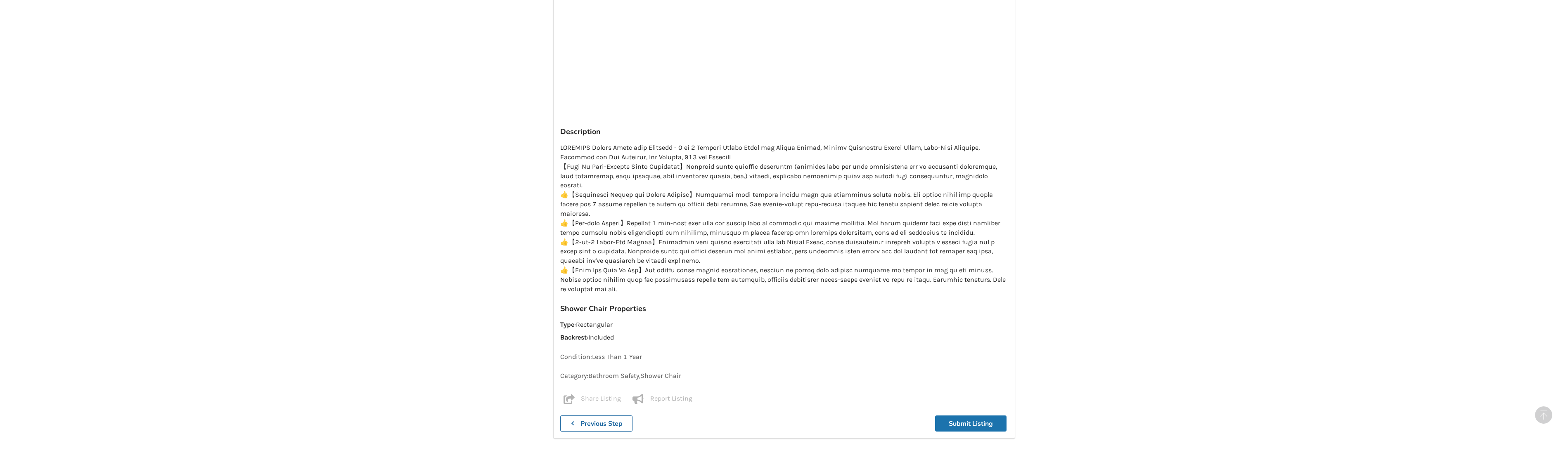
click at [961, 415] on button "Submit Listing" at bounding box center [970, 423] width 71 height 16
click at [962, 415] on button "Submit Listing" at bounding box center [970, 423] width 71 height 16
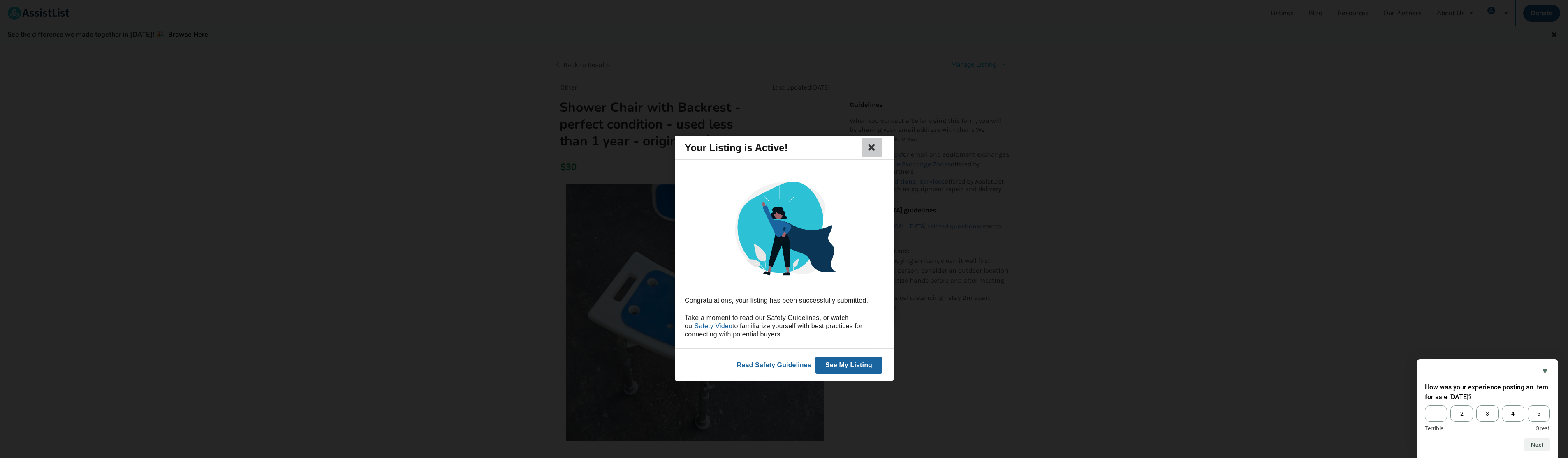
click at [872, 150] on icon at bounding box center [871, 147] width 12 height 10
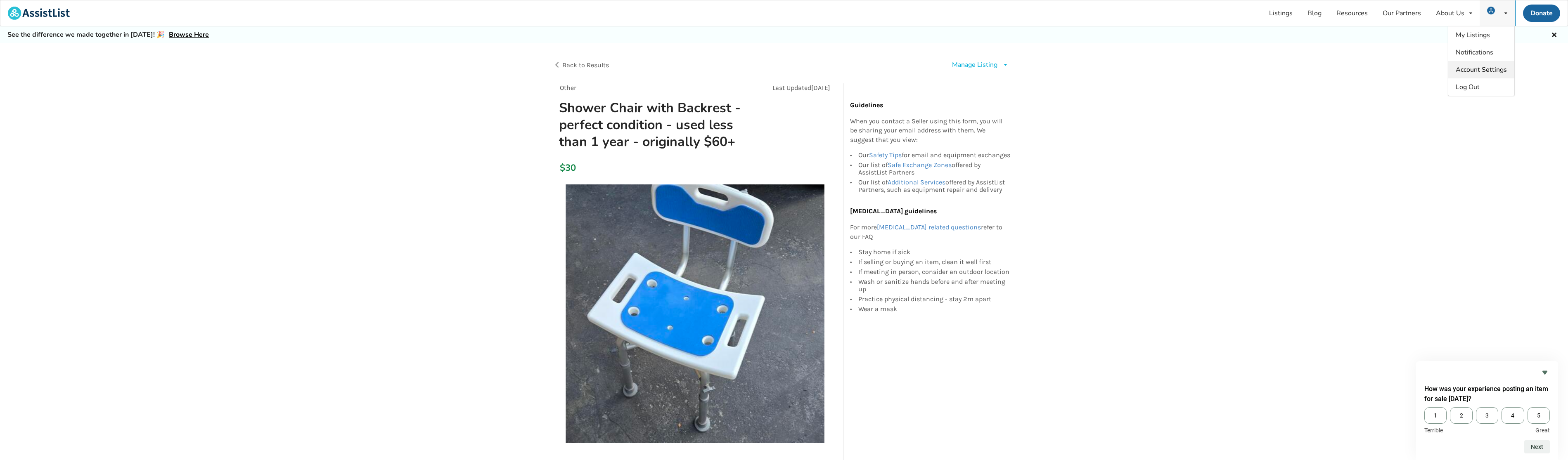
click at [1475, 72] on span "Account Settings" at bounding box center [1481, 70] width 51 height 9
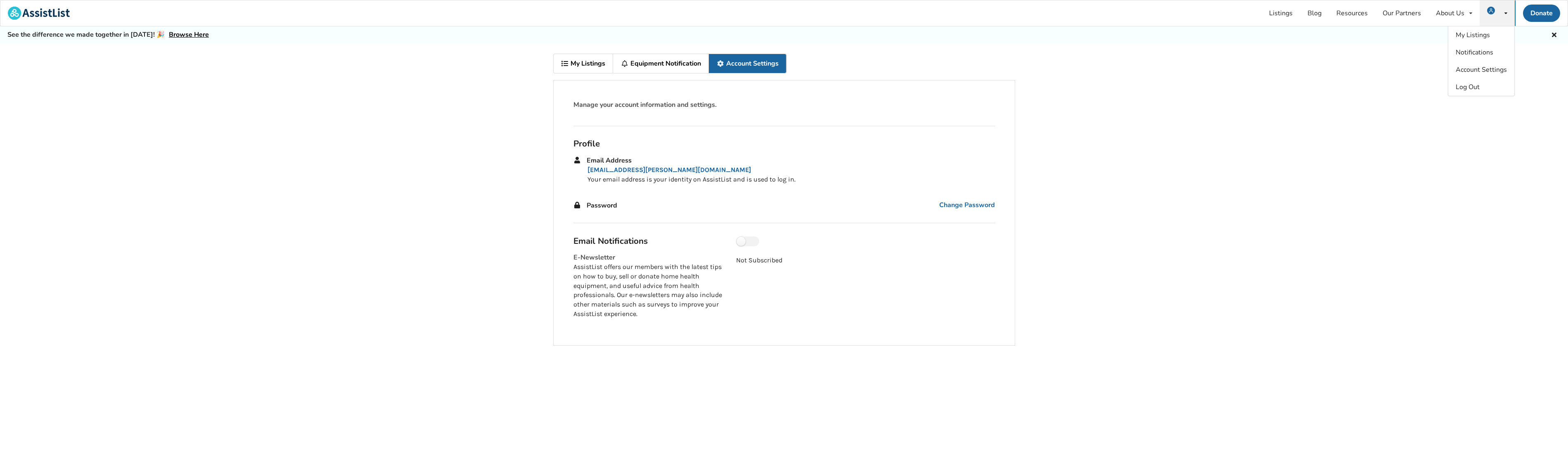
click at [743, 65] on link "Account Settings" at bounding box center [747, 64] width 78 height 19
click at [1288, 10] on link "Listings" at bounding box center [1281, 13] width 38 height 26
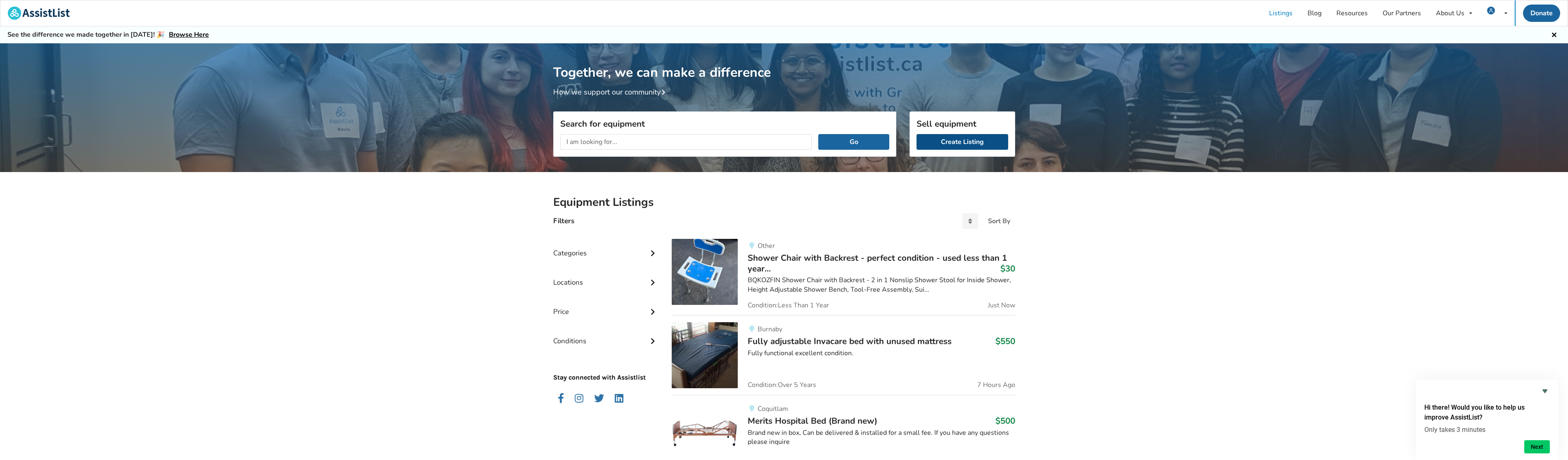
click at [954, 141] on link "Create Listing" at bounding box center [962, 142] width 92 height 16
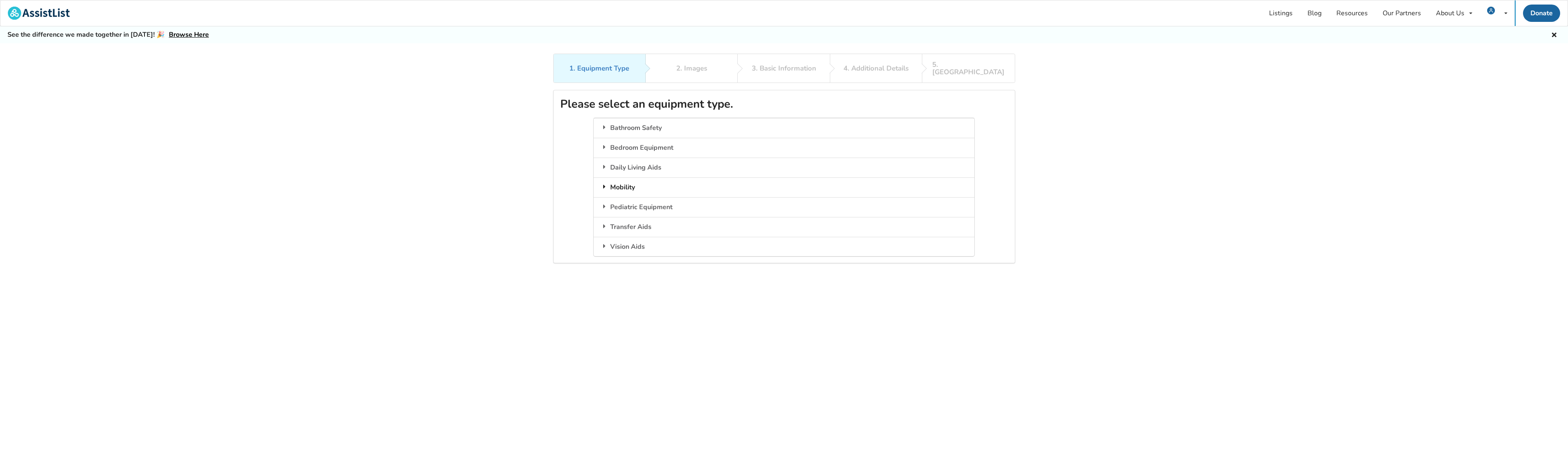
click at [614, 178] on div "Mobility" at bounding box center [783, 188] width 381 height 20
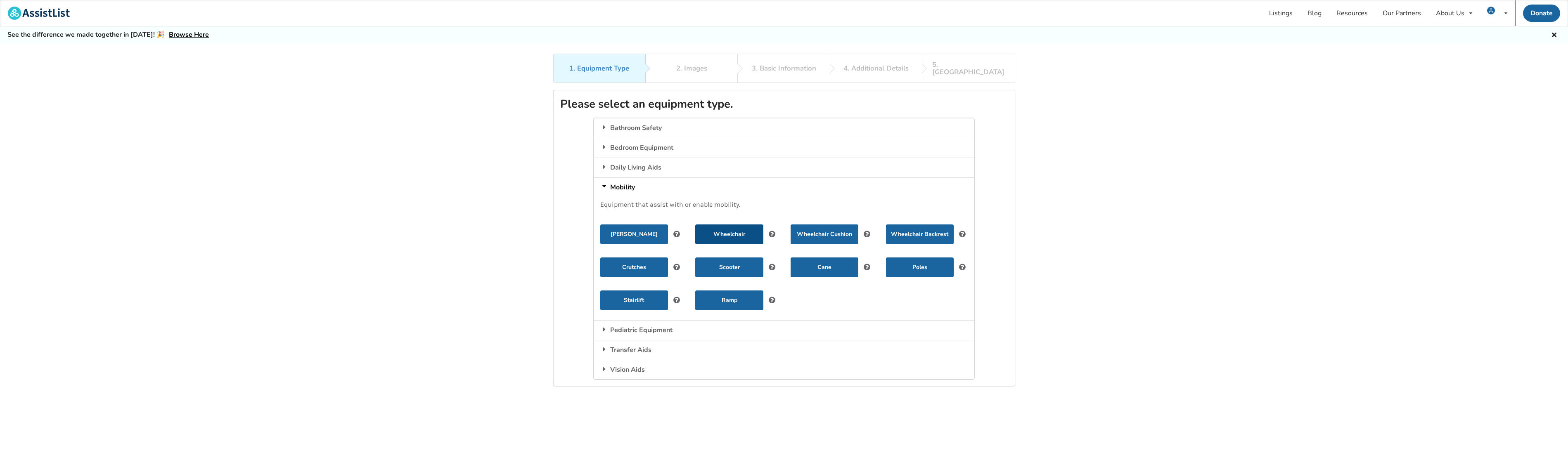
click at [724, 225] on button "Wheelchair" at bounding box center [729, 235] width 68 height 20
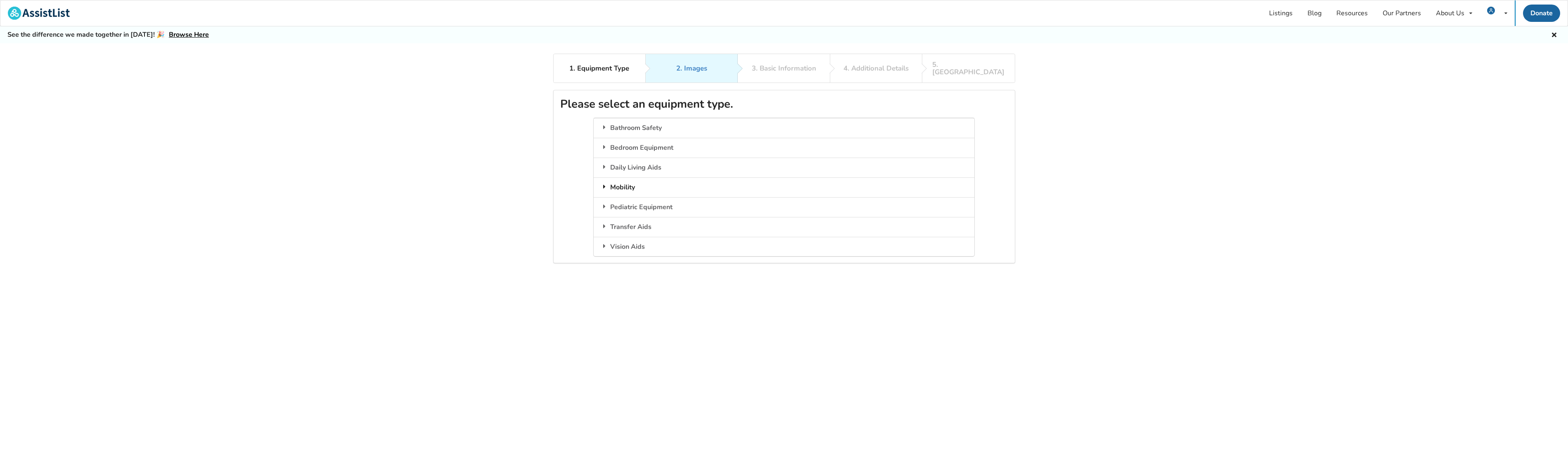
click at [618, 180] on div "Mobility" at bounding box center [783, 188] width 381 height 20
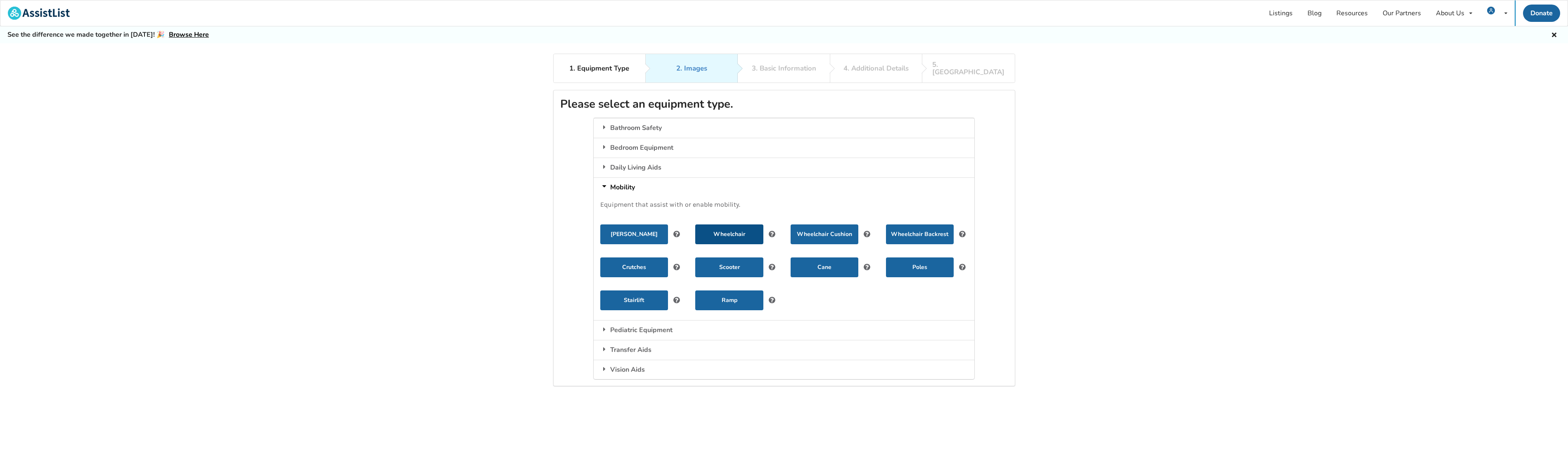
click at [746, 230] on button "Wheelchair" at bounding box center [729, 235] width 68 height 20
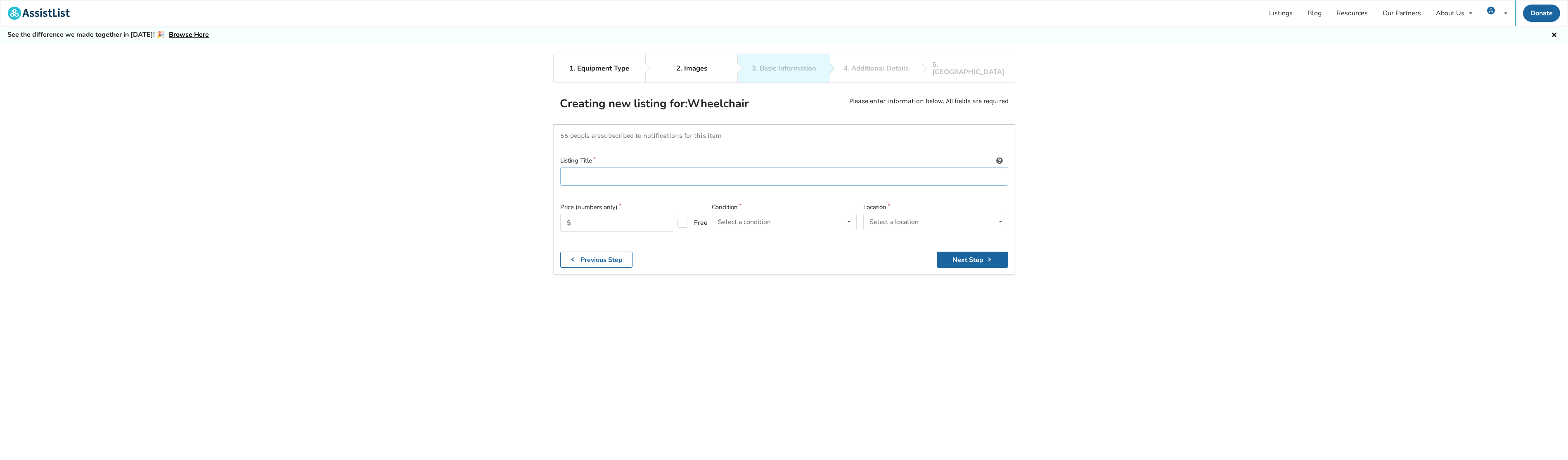
click at [587, 170] on input at bounding box center [784, 177] width 448 height 18
type input "C"
type input "Travel Buggy Powered Wheelchair - used only a few times - perfect condition"
click at [590, 217] on input "text" at bounding box center [617, 223] width 113 height 18
type input "2300"
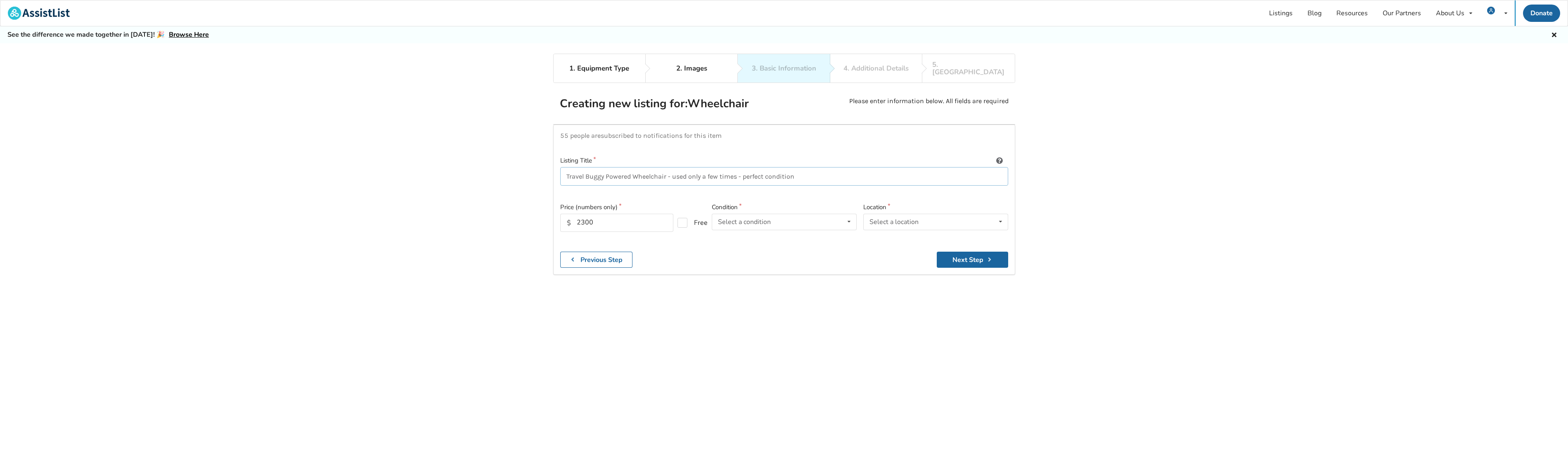
click at [813, 173] on input "Travel Buggy Powered Wheelchair - used only a few times - perfect condition" at bounding box center [784, 177] width 448 height 18
click at [859, 169] on input "Travel Buggy Powered Wheelchair - used only a few times - perfect condition - o…" at bounding box center [784, 177] width 448 height 18
type input "Travel Buggy Powered Wheelchair - used only a few times - perfect condition - o…"
click at [587, 214] on input "2300" at bounding box center [617, 223] width 113 height 18
type input "2350"
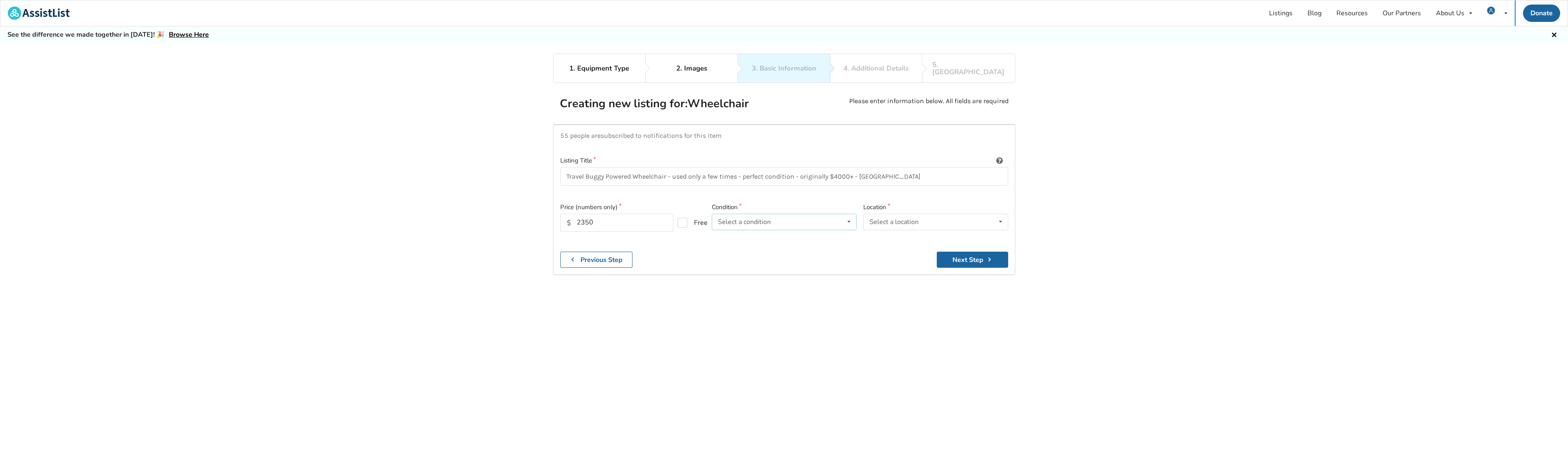
click at [787, 219] on div "Select a condition Brand New Less Than 1 Year 1 To 2 Years 3 To 5 Years Over 5 …" at bounding box center [784, 222] width 145 height 16
click at [761, 250] on span "Less Than 1 Year" at bounding box center [746, 254] width 51 height 9
click at [917, 219] on div "Select a location" at bounding box center [894, 222] width 49 height 7
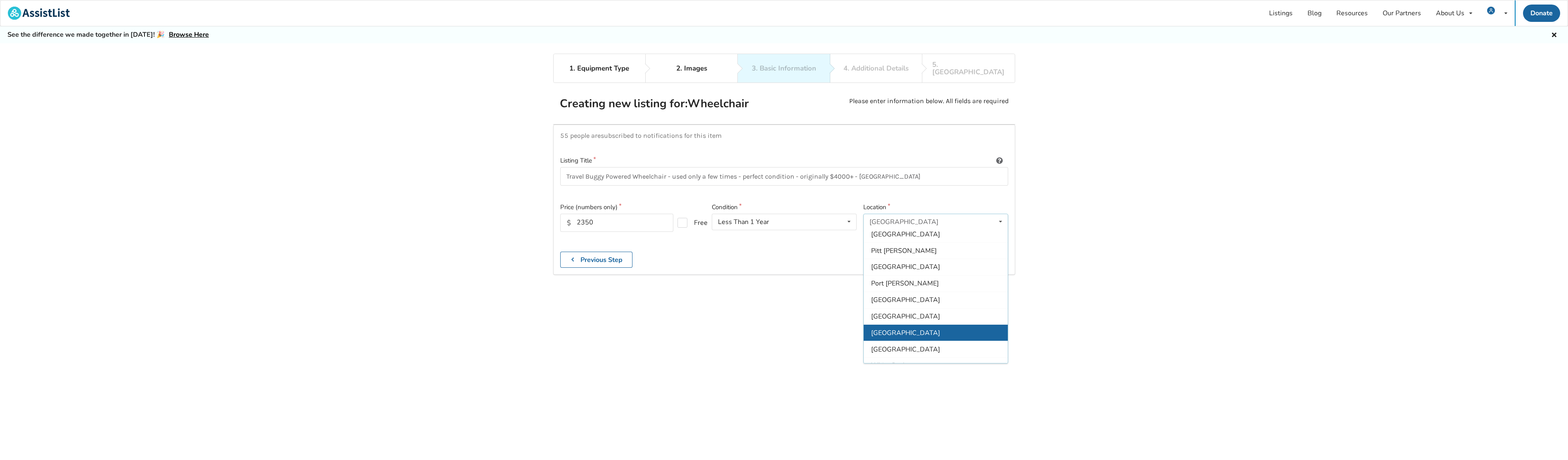
scroll to position [212, 0]
click at [922, 349] on div "Other" at bounding box center [936, 354] width 144 height 16
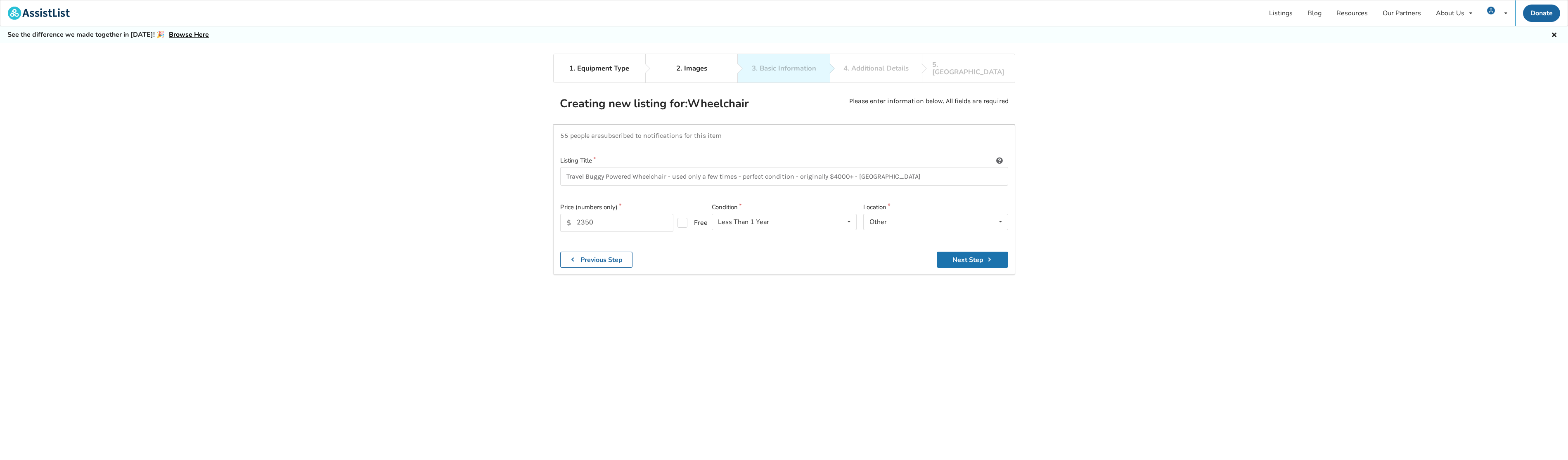
click at [960, 258] on button "Next Step" at bounding box center [972, 260] width 71 height 16
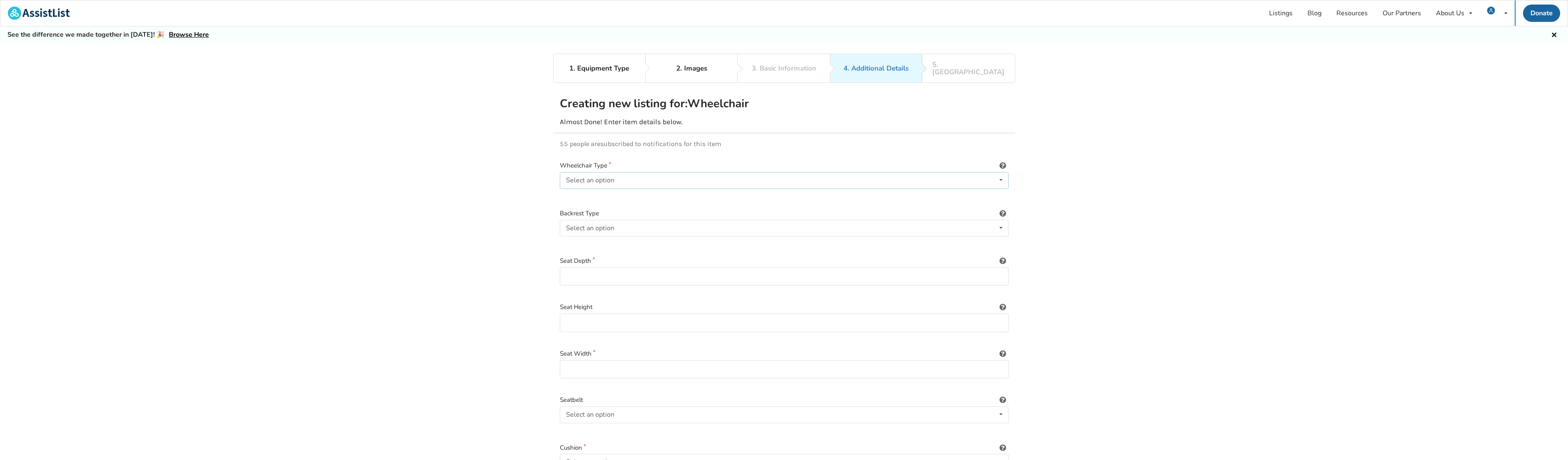
click at [587, 177] on div "Select an option" at bounding box center [590, 180] width 48 height 7
click at [592, 192] on span "Power/electric" at bounding box center [589, 197] width 43 height 9
click at [598, 225] on div "Select an option" at bounding box center [590, 228] width 48 height 7
click at [635, 240] on span "Sling (standard upholstery)" at bounding box center [608, 244] width 81 height 9
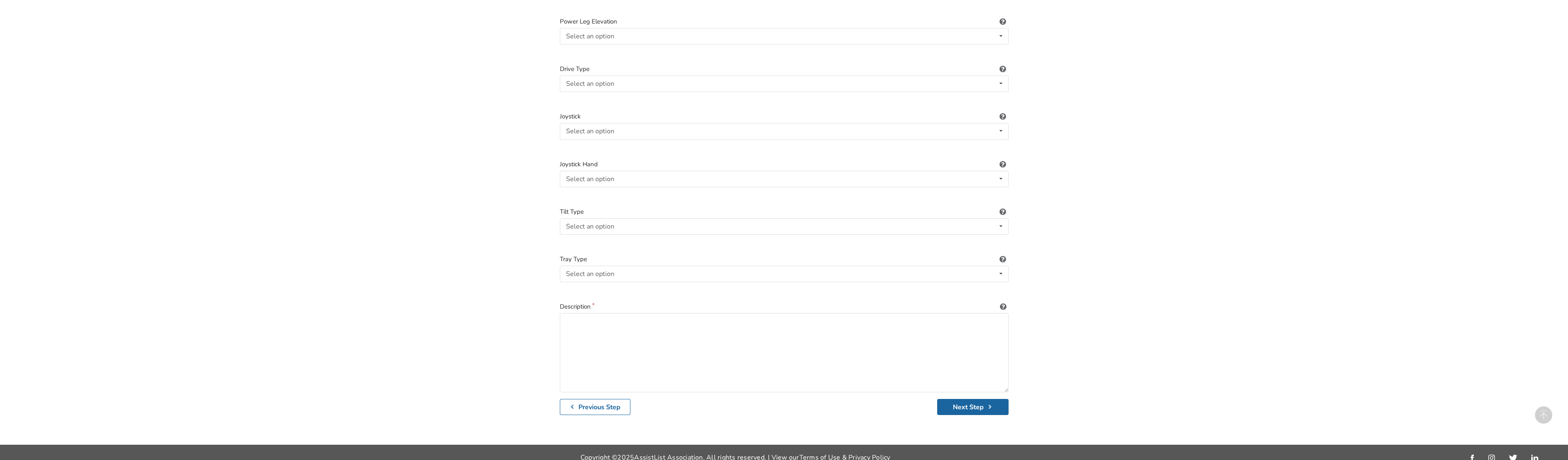
scroll to position [1042, 0]
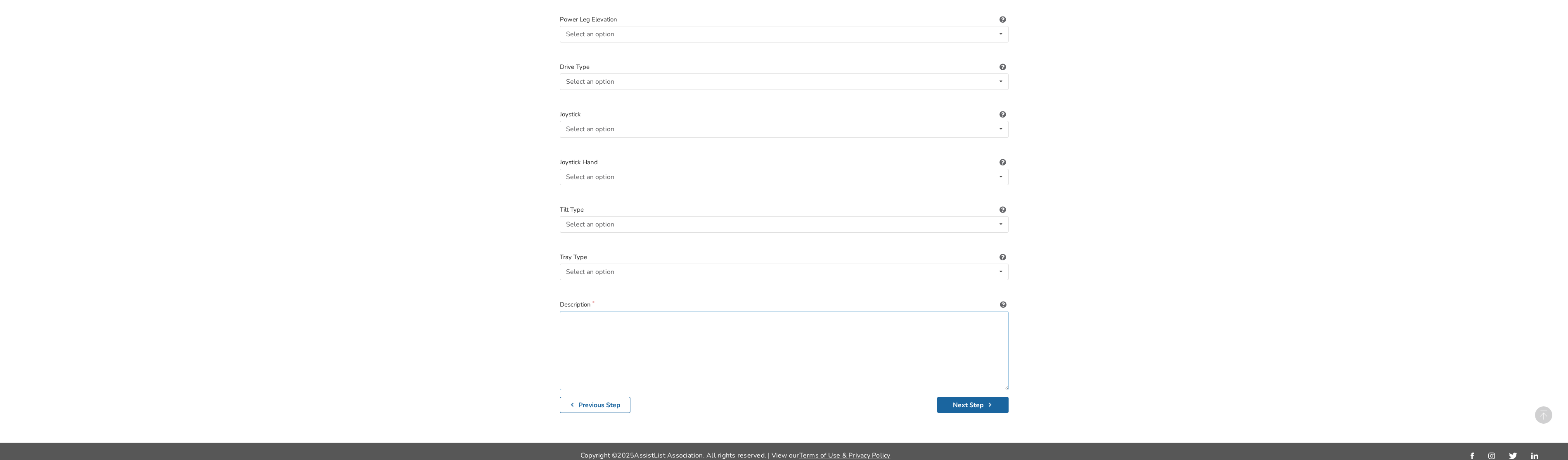
click at [613, 313] on textarea at bounding box center [784, 351] width 449 height 79
type textarea "E"
type textarea "Excellent wheelchair / build quality / motor. Used less than a year. Feel free …"
click at [979, 398] on button "Next Step" at bounding box center [973, 405] width 71 height 16
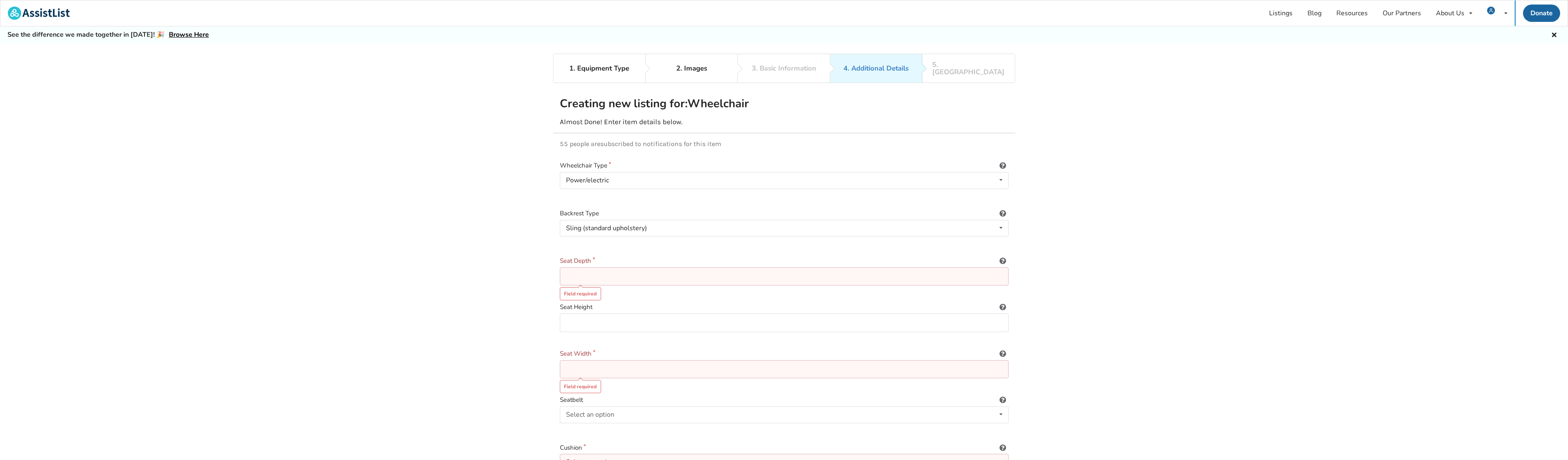
click at [607, 268] on input at bounding box center [784, 277] width 449 height 18
click at [576, 268] on input at bounding box center [784, 277] width 449 height 18
drag, startPoint x: 620, startPoint y: 268, endPoint x: 564, endPoint y: 266, distance: 56.0
click at [564, 268] on input "see description" at bounding box center [784, 277] width 449 height 18
type input "see description"
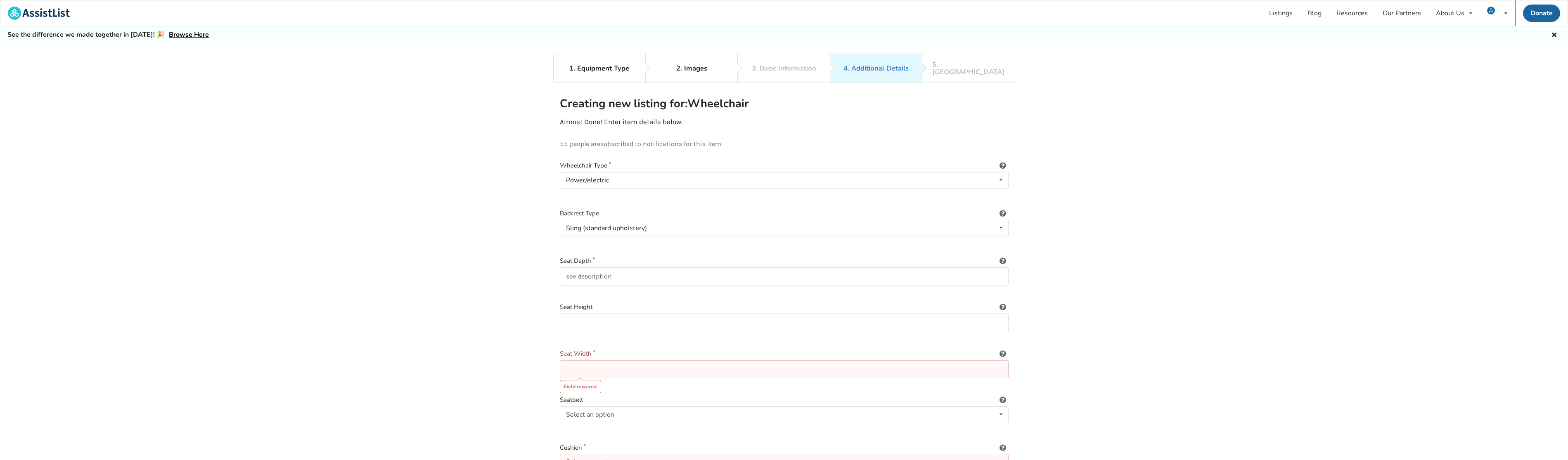
click at [582, 360] on input at bounding box center [784, 370] width 449 height 18
paste input "see description"
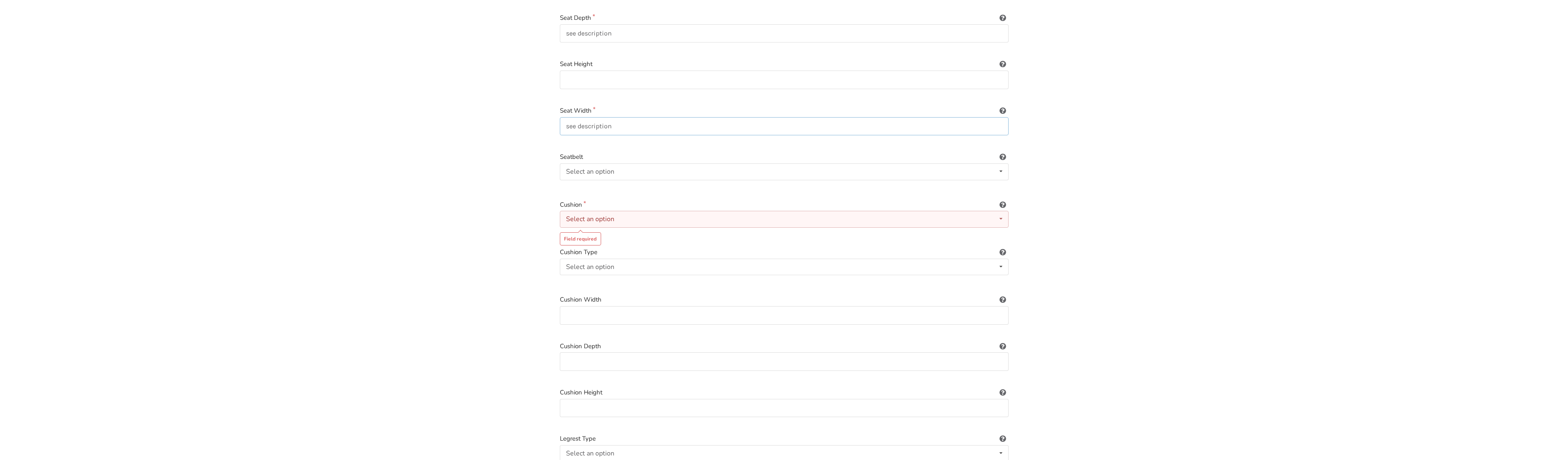
scroll to position [247, 0]
type input "see description"
click at [587, 211] on div "Select an option" at bounding box center [590, 214] width 48 height 7
drag, startPoint x: 587, startPoint y: 206, endPoint x: 572, endPoint y: 222, distance: 21.9
click at [572, 227] on span "Included" at bounding box center [580, 231] width 25 height 9
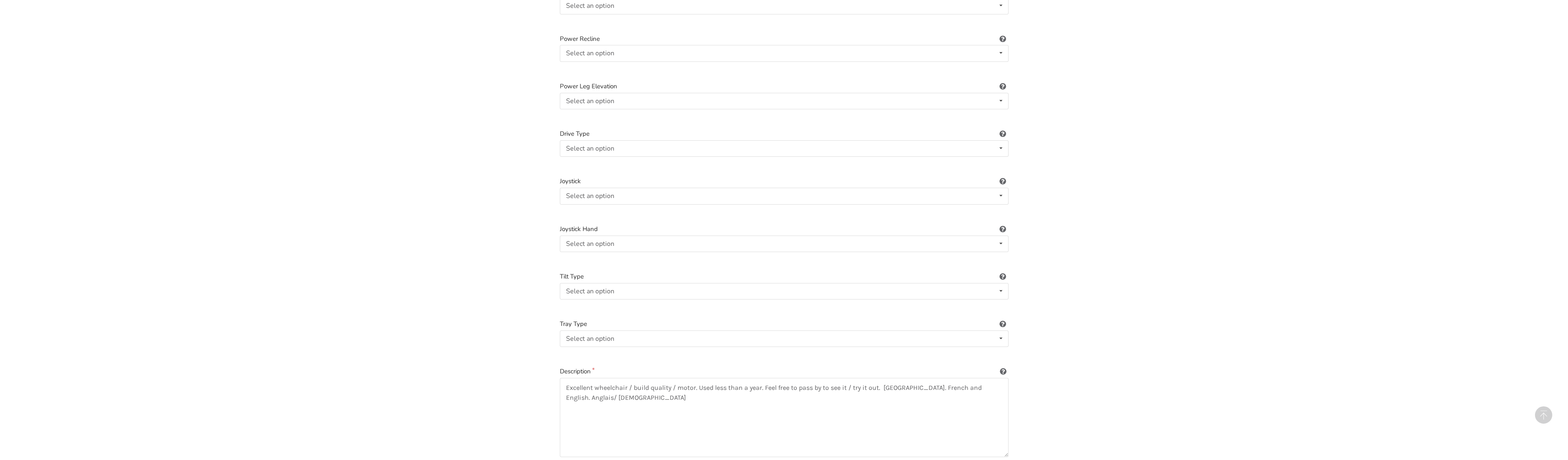
scroll to position [1042, 0]
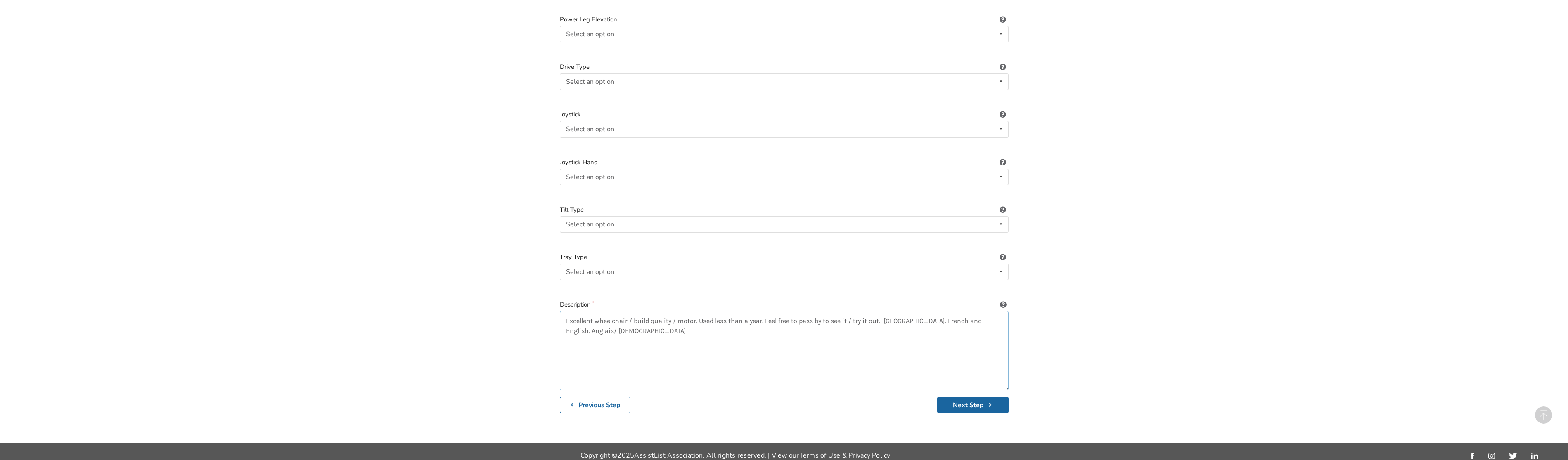
click at [609, 327] on textarea "Excellent wheelchair / build quality / motor. Used less than a year. Feel free …" at bounding box center [784, 351] width 449 height 79
click at [588, 334] on textarea "Excellent wheelchair / build quality / motor. Used less than a year. Feel free …" at bounding box center [784, 351] width 449 height 79
paste textarea "LOREMIPSU DOLO SITAMET: Consec ad elitsedd Eiusmodte incididun Utlaboree Dolo M…"
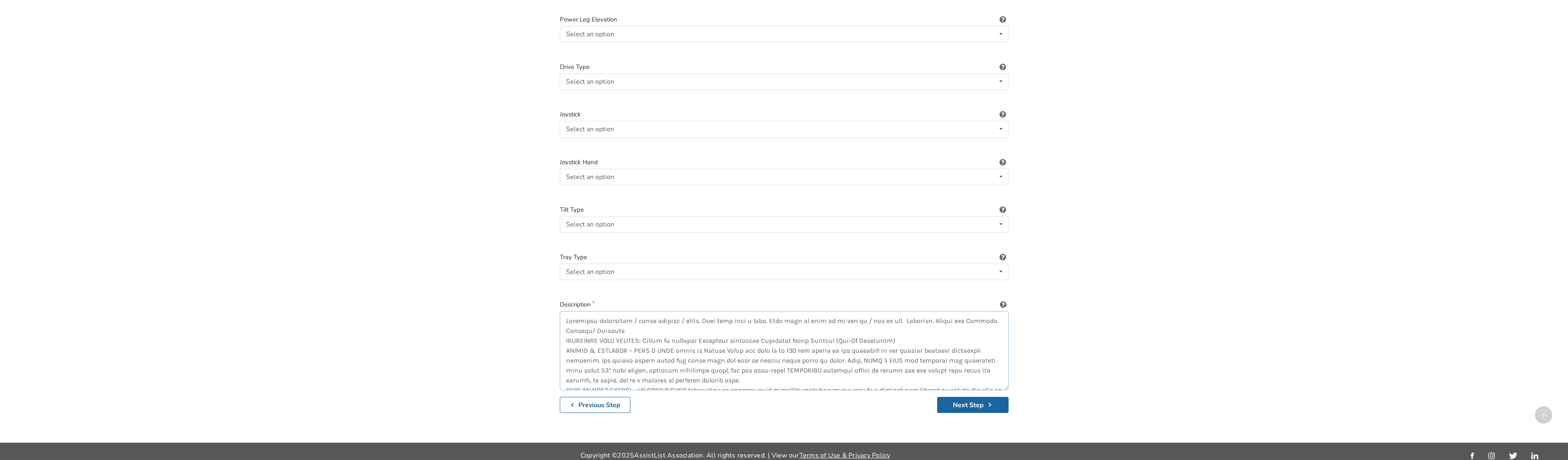
click at [567, 312] on textarea at bounding box center [784, 351] width 449 height 79
type textarea "Loremi Dolor Sita3Cons : Adipiscin elitseddoe / tempo incidid / utlab. Etdo mag…"
click at [962, 400] on button "Next Step" at bounding box center [973, 405] width 71 height 16
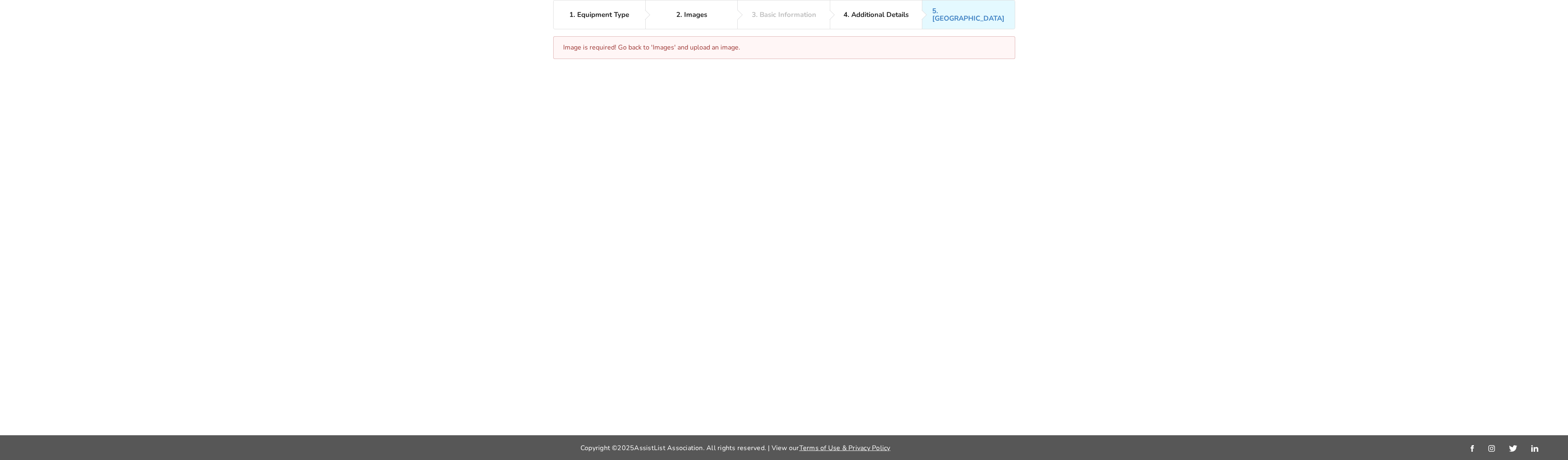
click at [630, 40] on div "Image is required! Go back to 'Images' and upload an image." at bounding box center [784, 47] width 462 height 23
click at [702, 12] on div "2. Images" at bounding box center [692, 15] width 31 height 7
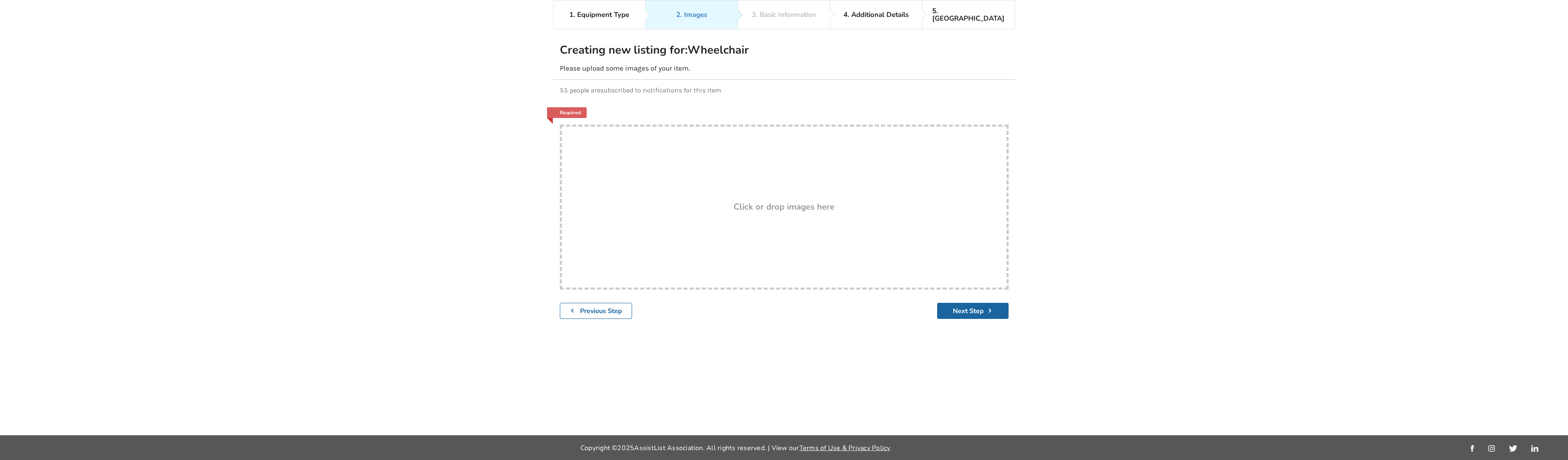
click at [774, 202] on h3 "Click or drop images here" at bounding box center [784, 207] width 101 height 11
type input "C:\fakepath\receipt.png"
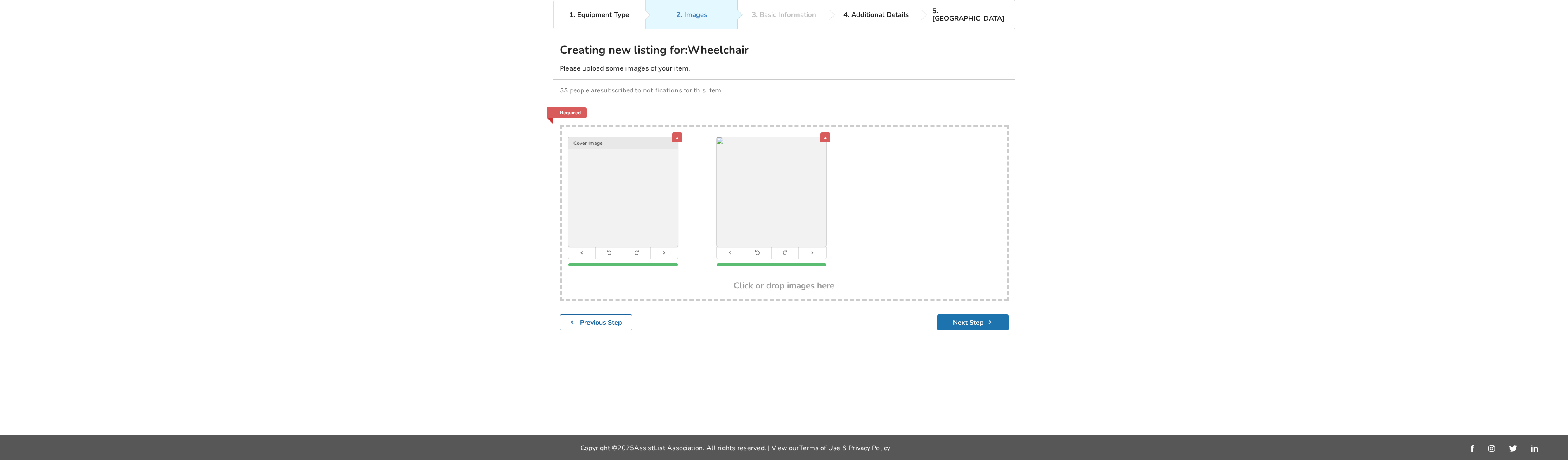
click at [964, 315] on button "Next Step" at bounding box center [973, 323] width 71 height 16
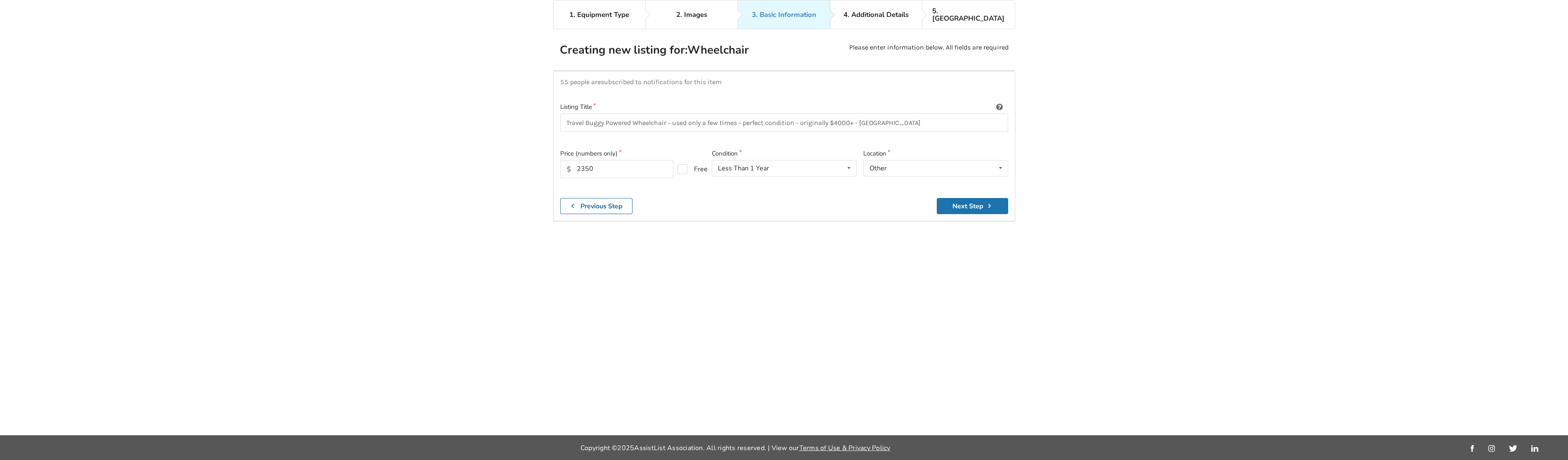
click at [977, 202] on button "Next Step" at bounding box center [972, 206] width 71 height 16
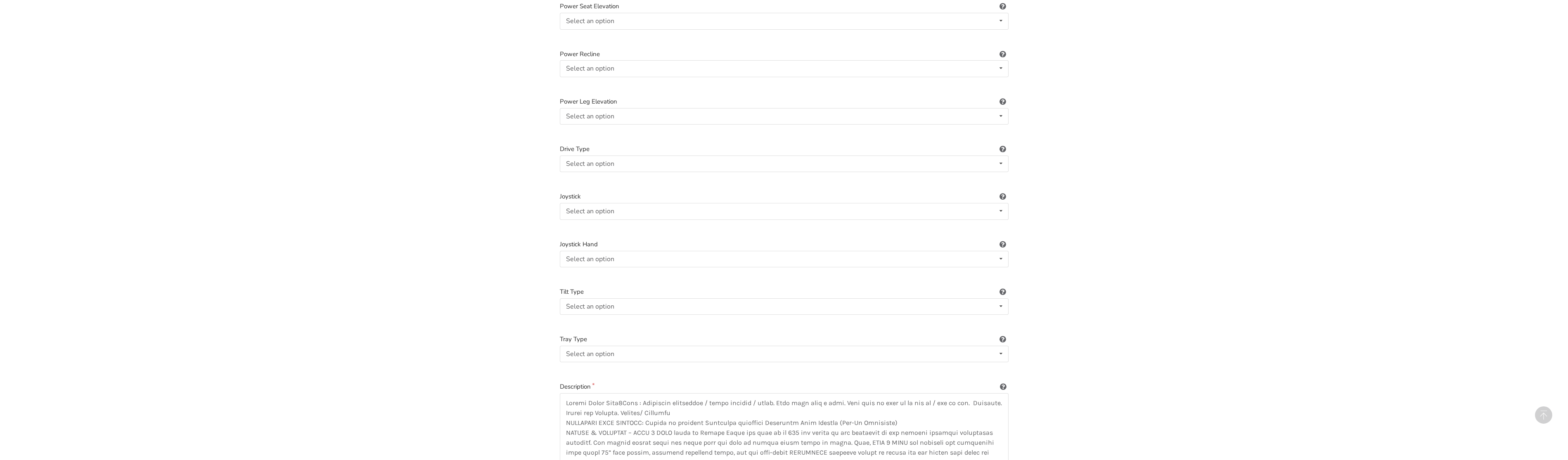
scroll to position [1042, 0]
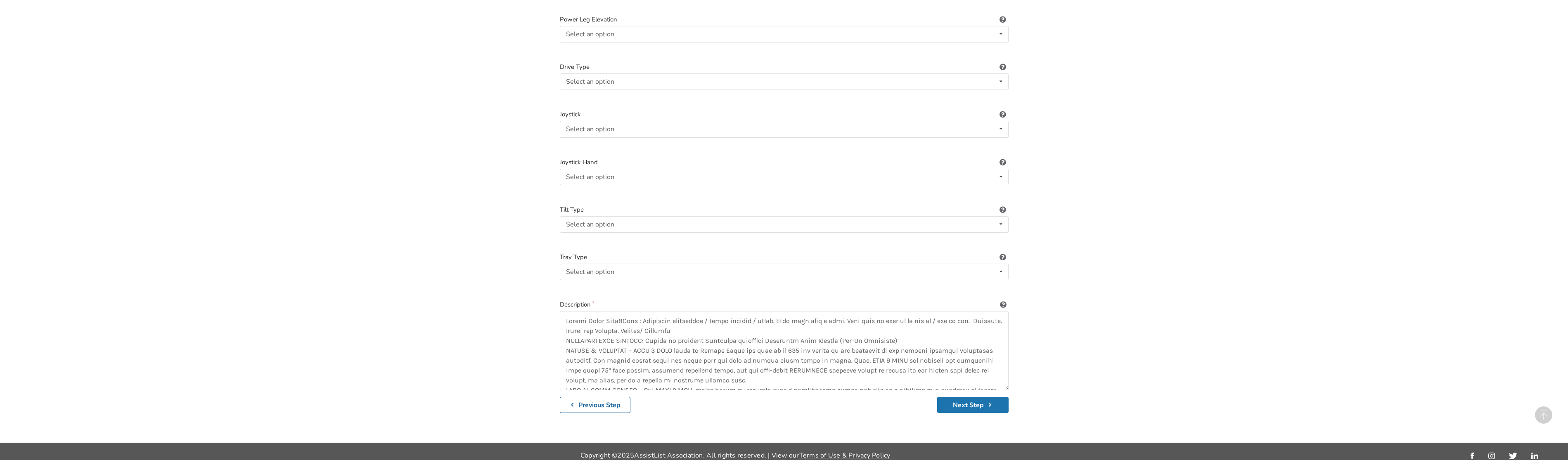
click at [981, 397] on button "Next Step" at bounding box center [973, 405] width 71 height 16
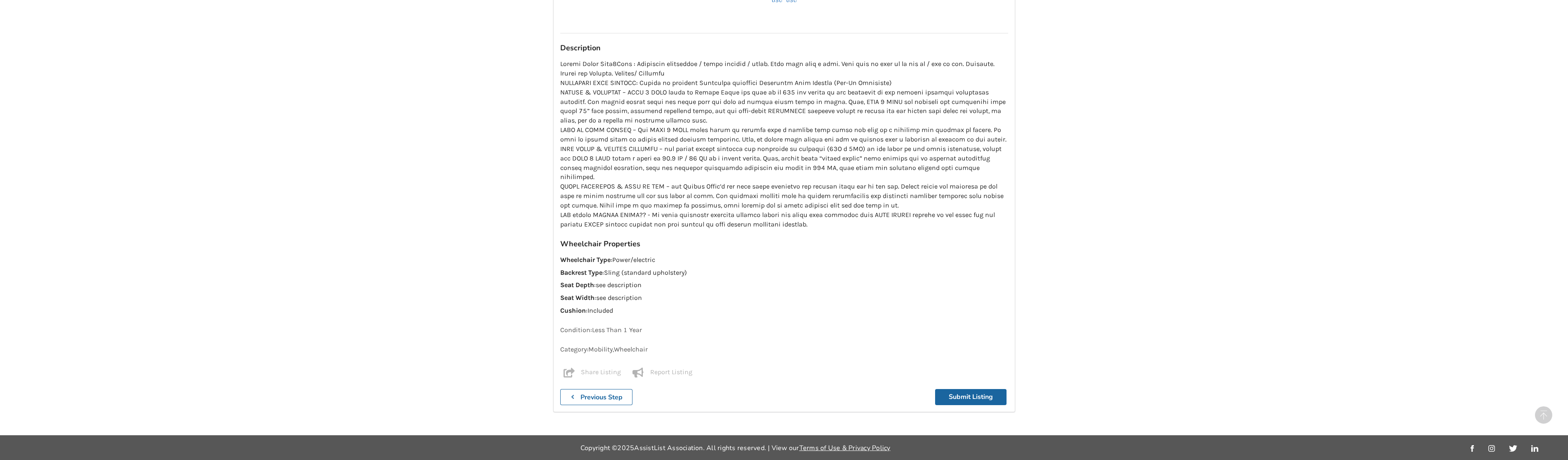
scroll to position [522, 0]
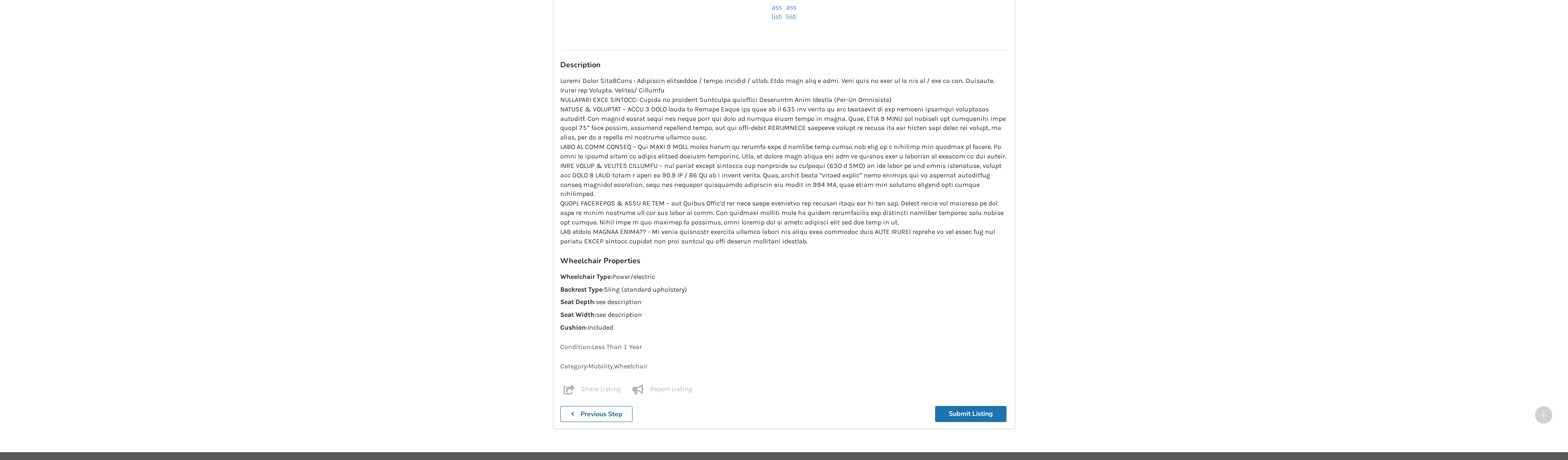
click at [970, 406] on button "Submit Listing" at bounding box center [970, 414] width 71 height 16
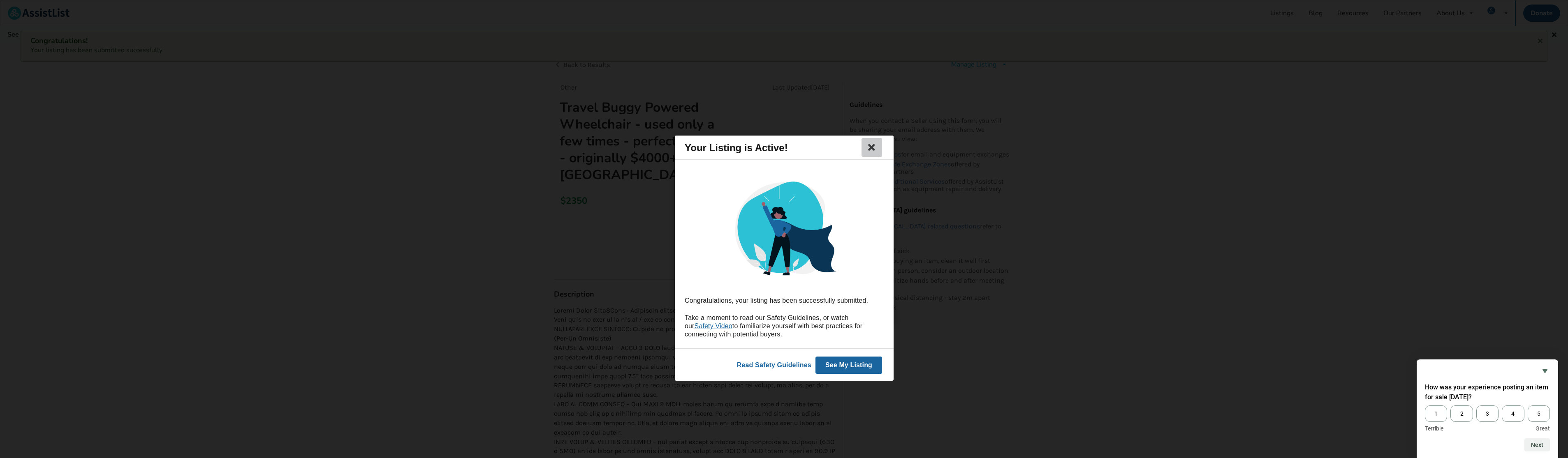
click at [872, 146] on icon at bounding box center [871, 147] width 12 height 10
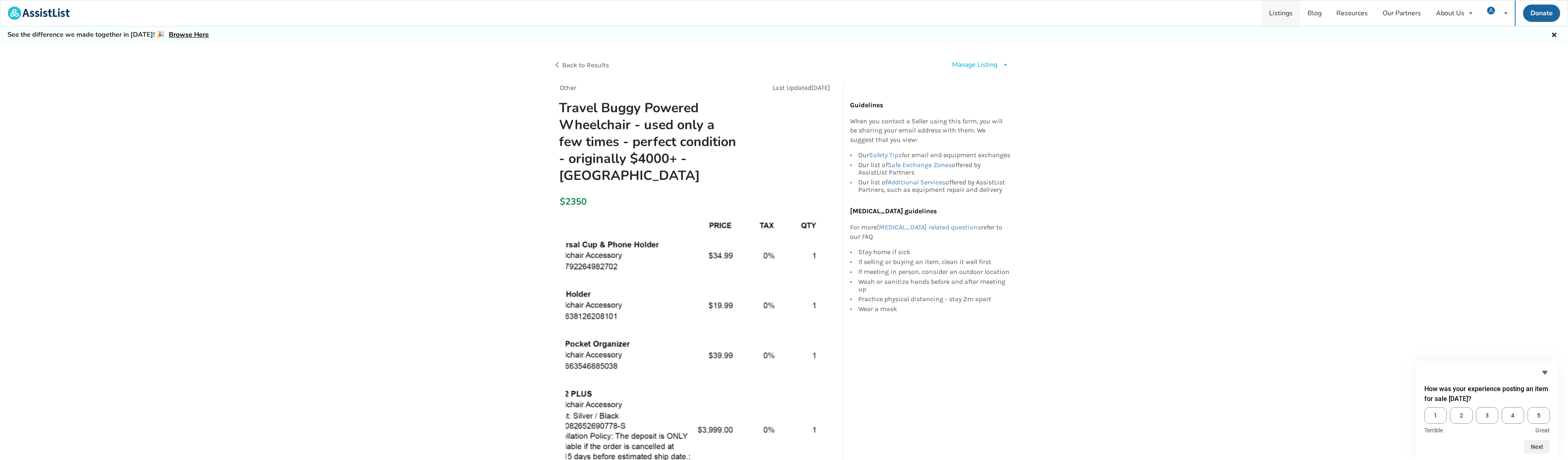
click at [1286, 12] on link "Listings" at bounding box center [1281, 13] width 38 height 26
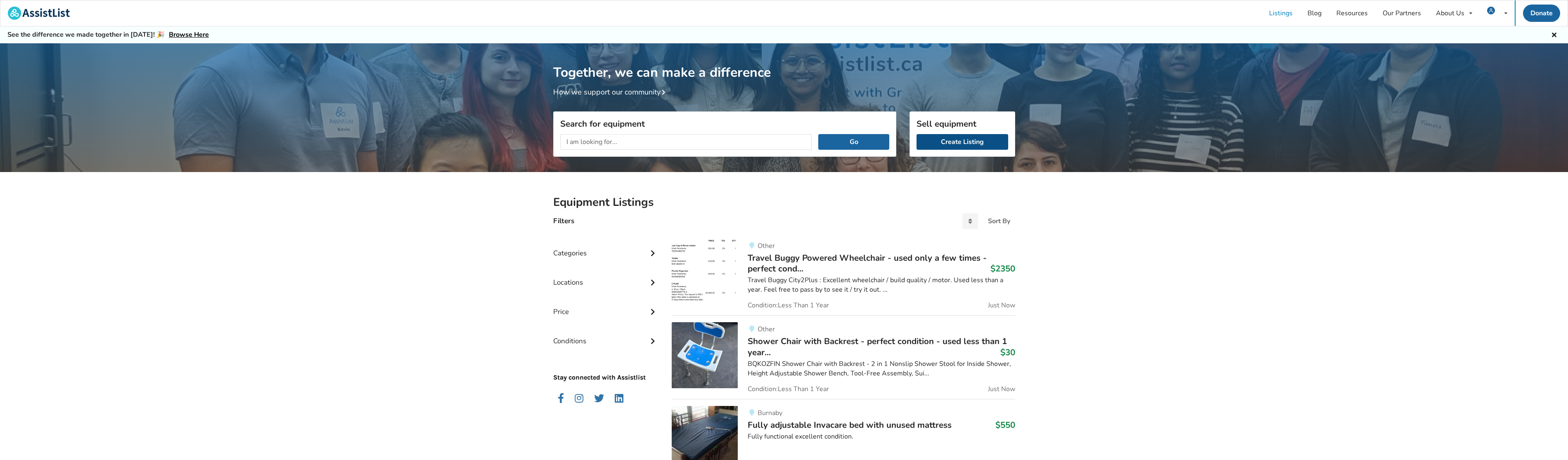
click at [942, 141] on link "Create Listing" at bounding box center [962, 142] width 92 height 16
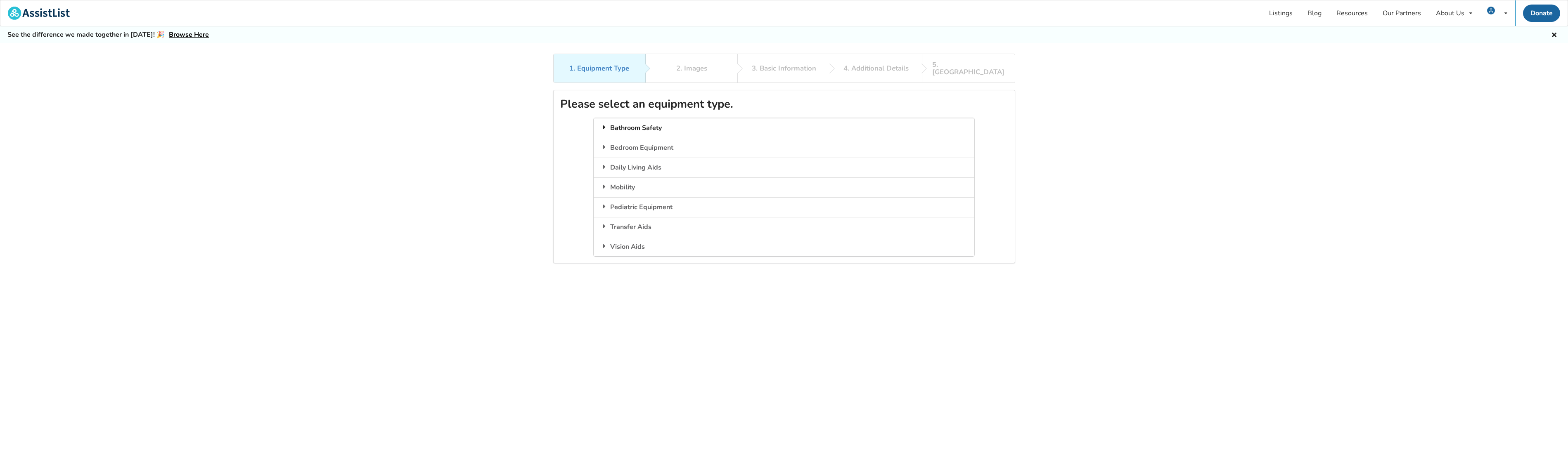
click at [621, 118] on div "Bathroom Safety" at bounding box center [783, 128] width 381 height 20
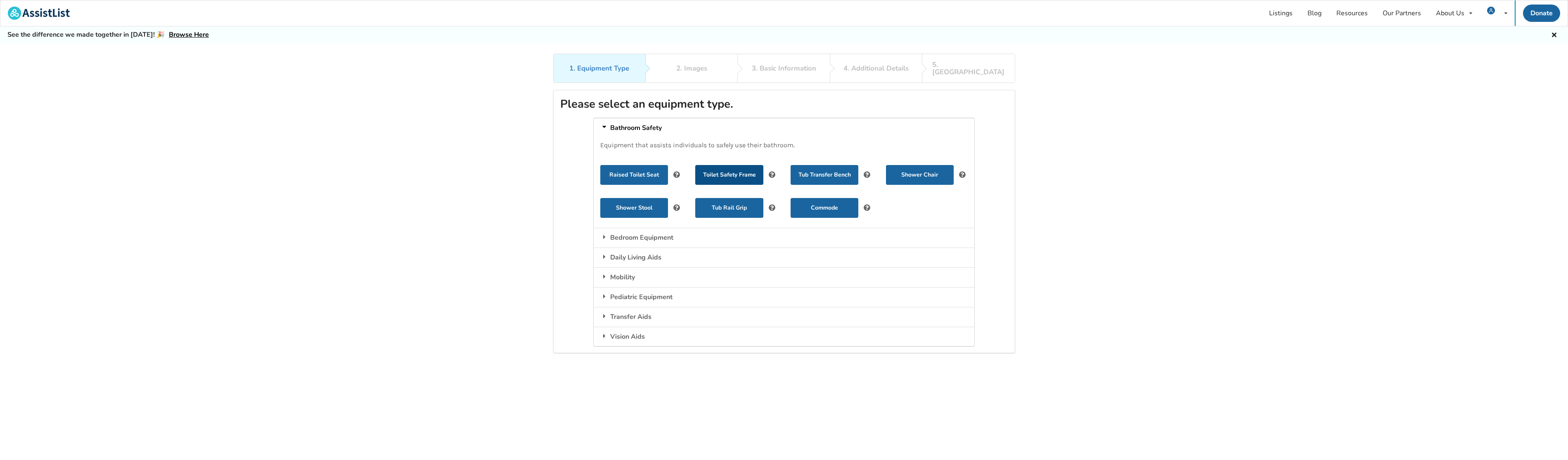
click at [730, 169] on button "Toilet Safety Frame" at bounding box center [729, 175] width 68 height 20
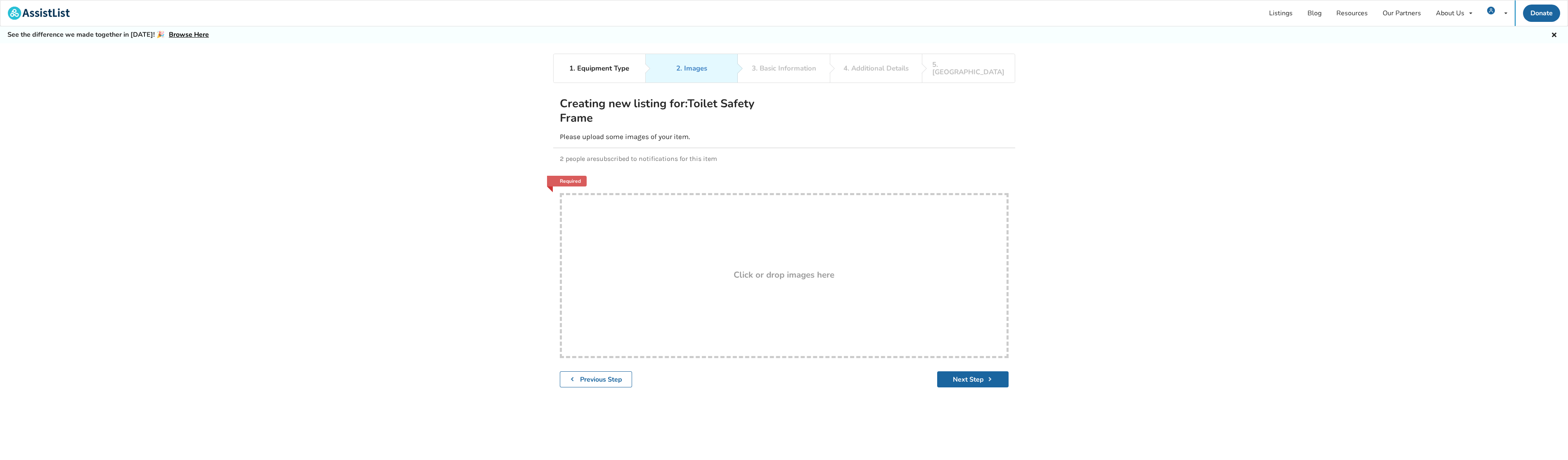
click at [742, 276] on div "Drop here! Click or drop images here" at bounding box center [784, 276] width 449 height 165
type input "C:\fakepath\KMINA.png"
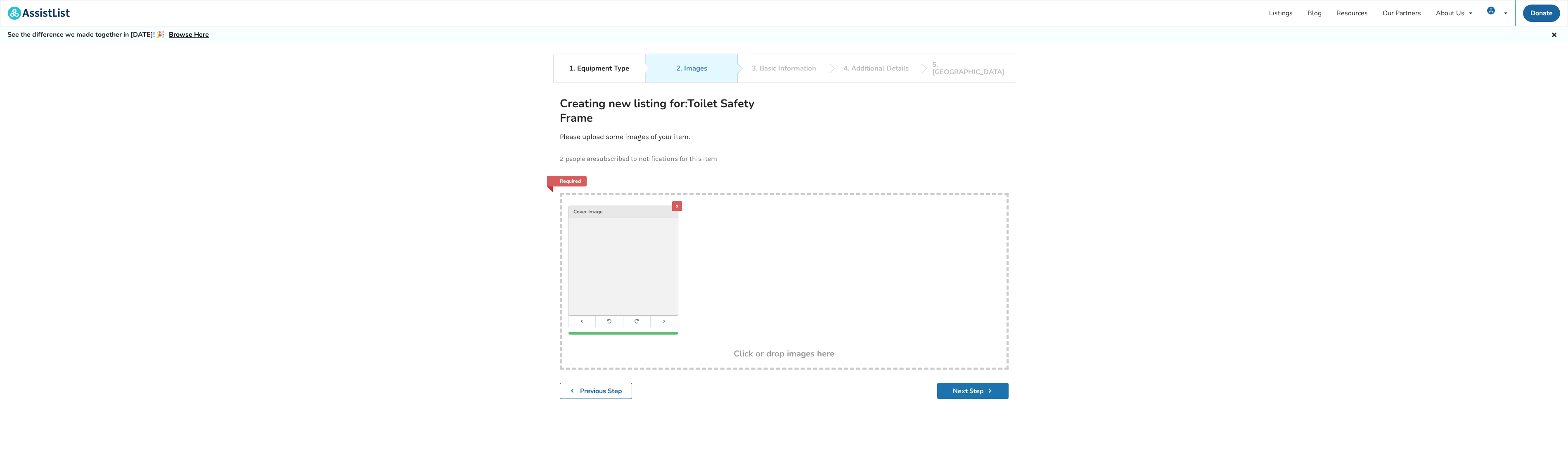
click at [967, 383] on button "Next Step" at bounding box center [973, 391] width 71 height 16
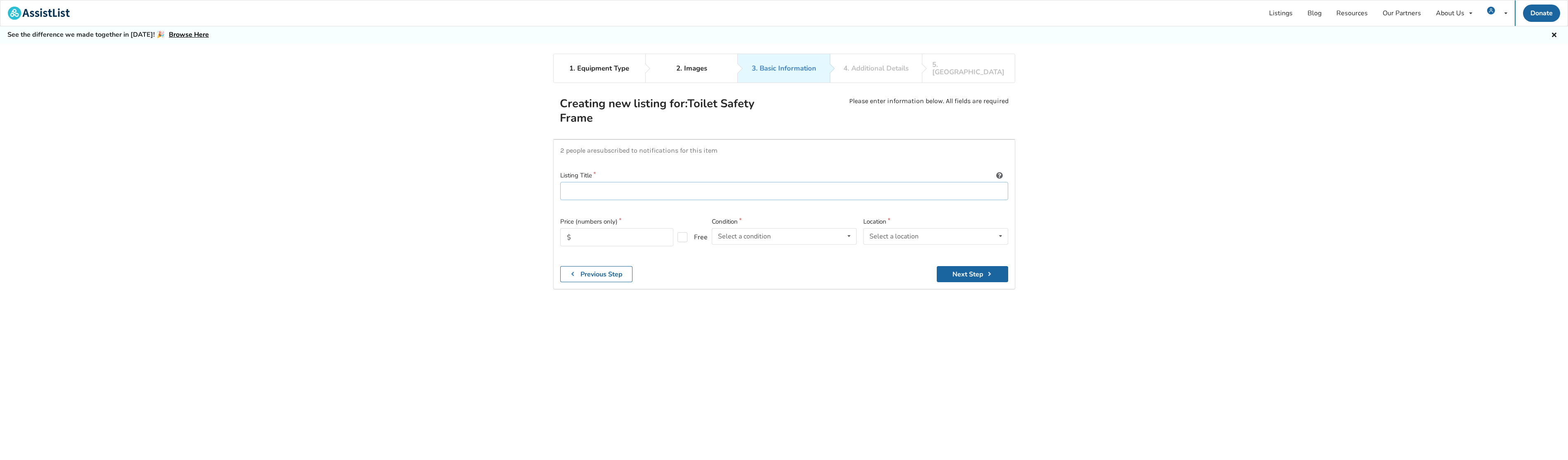
click at [588, 188] on input at bounding box center [784, 191] width 448 height 18
click at [617, 182] on input at bounding box center [784, 191] width 448 height 18
paste input "KMINA Toilet Safety Rails for Seniors, Adjustable Height and Width, Sturdy Toil…"
type input "KMINA Toilet Safety Rails for Seniors, Adjustable Height and Width, Sturdy Toil…"
click at [606, 233] on input "text" at bounding box center [617, 238] width 113 height 18
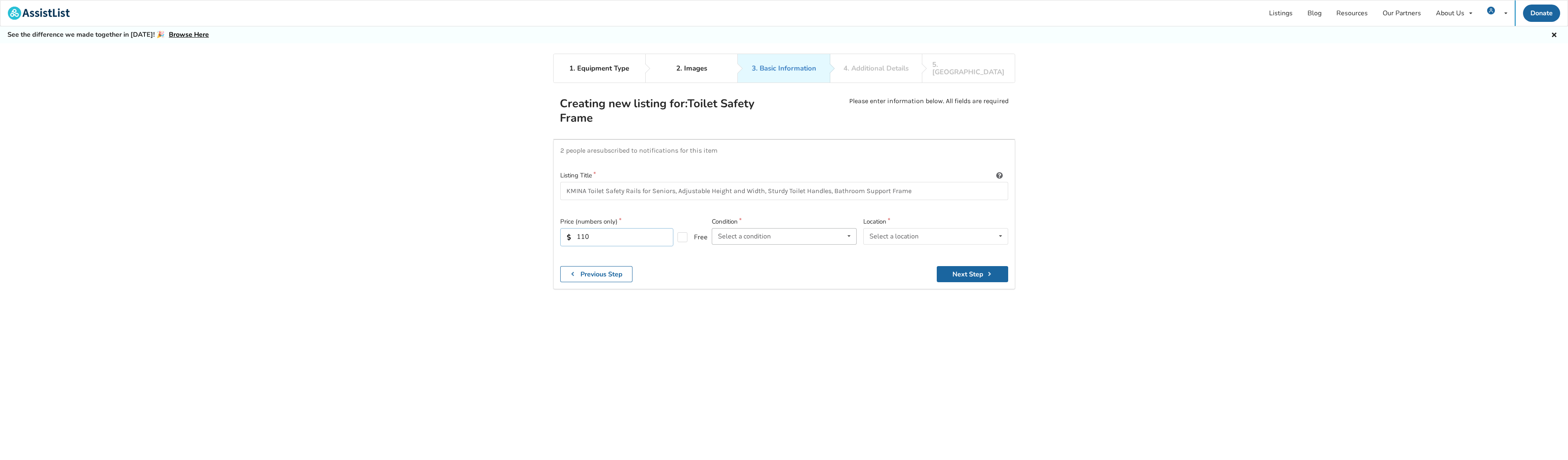
type input "110"
click at [850, 228] on icon at bounding box center [849, 236] width 12 height 15
drag, startPoint x: 784, startPoint y: 266, endPoint x: 919, endPoint y: 258, distance: 135.2
click at [786, 266] on div "Less Than 1 Year" at bounding box center [784, 269] width 144 height 16
click at [940, 233] on div "Select a location [GEOGRAPHIC_DATA] [GEOGRAPHIC_DATA] [GEOGRAPHIC_DATA] [GEOGRA…" at bounding box center [936, 236] width 145 height 16
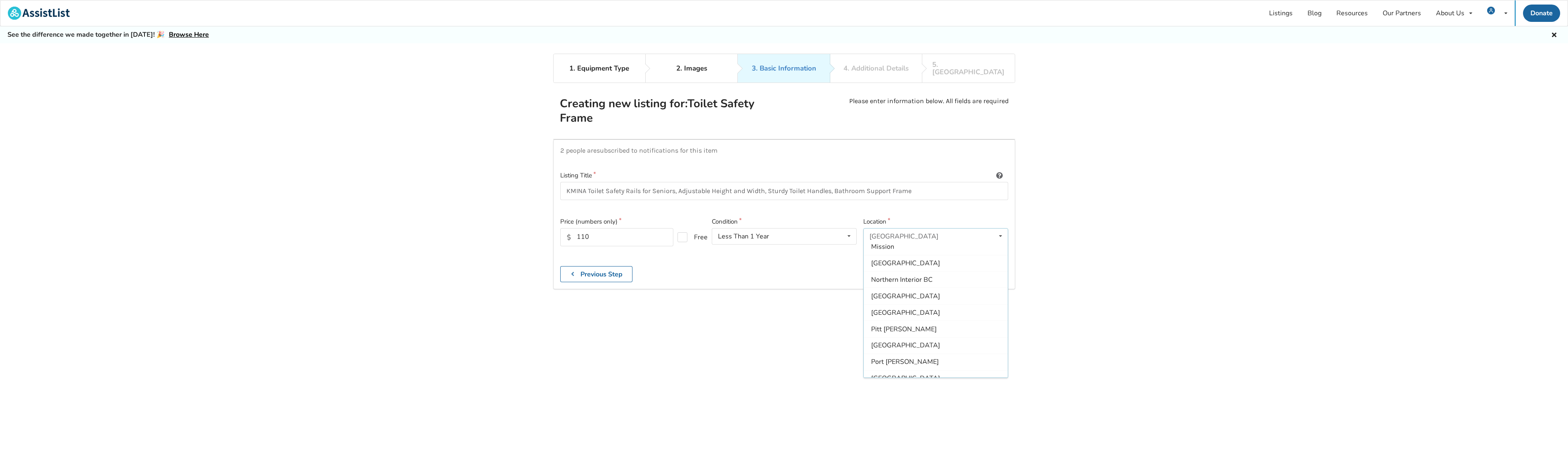
scroll to position [212, 0]
click at [903, 362] on div "Other" at bounding box center [936, 369] width 144 height 16
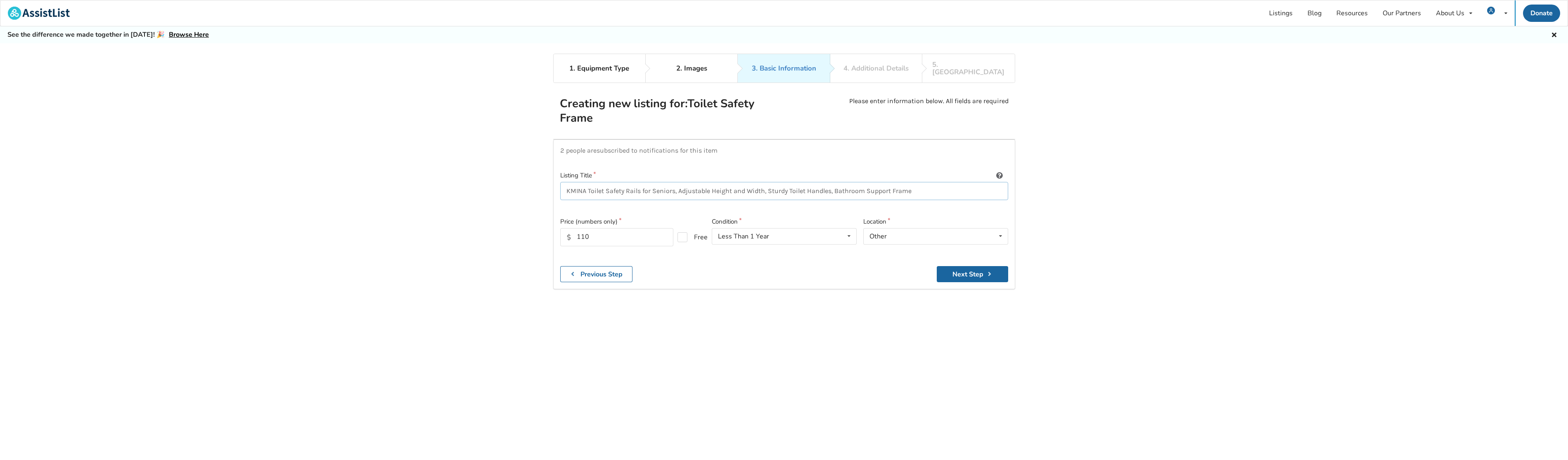
click at [939, 188] on input "KMINA Toilet Safety Rails for Seniors, Adjustable Height and Width, Sturdy Toil…" at bounding box center [784, 191] width 448 height 18
type input "KMINA Toilet Safety Rails for Seniors, Adjustable Height and Width, Sturdy Toil…"
click at [982, 266] on button "Next Step" at bounding box center [972, 274] width 71 height 16
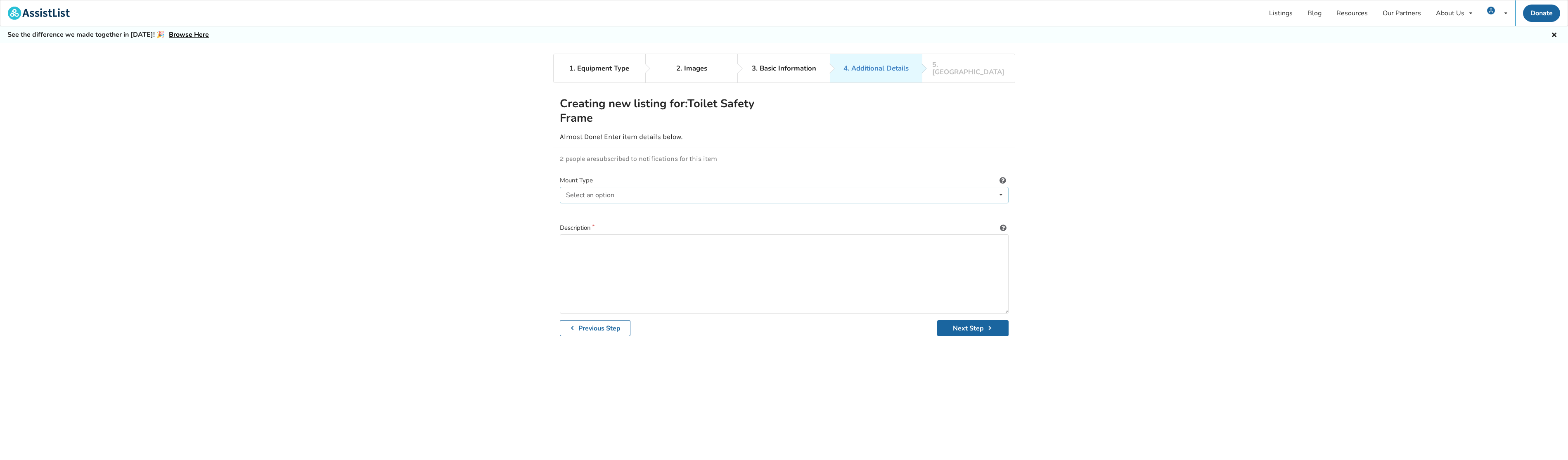
click at [601, 192] on div "Select an option" at bounding box center [590, 195] width 48 height 7
click at [590, 206] on span "Free-standing" at bounding box center [588, 211] width 42 height 9
click at [609, 235] on textarea at bounding box center [784, 274] width 449 height 79
paste textarea "KMINA Toilet Safety Rails for Seniors, Adjustable Height and Width, Sturdy Toil…"
click at [592, 261] on textarea "KMINA Toilet Safety Rails for Seniors, Adjustable Height and Width, Sturdy Toil…" at bounding box center [784, 274] width 449 height 79
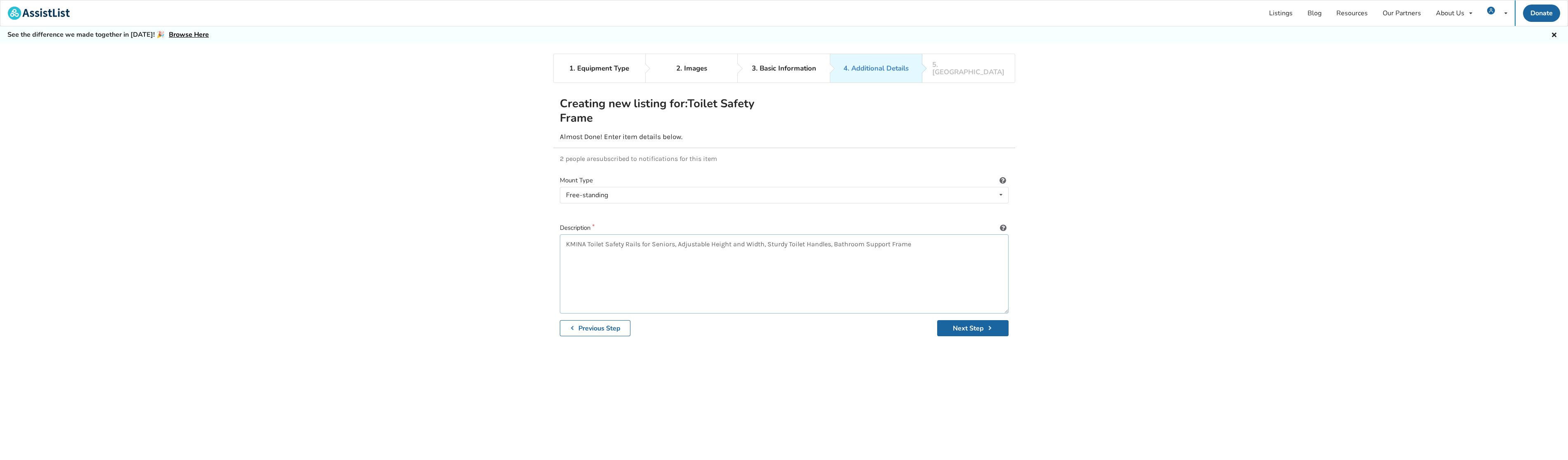
paste textarea "STABILITY AND SAFETY: Designed to provide extra support and stability while usi…"
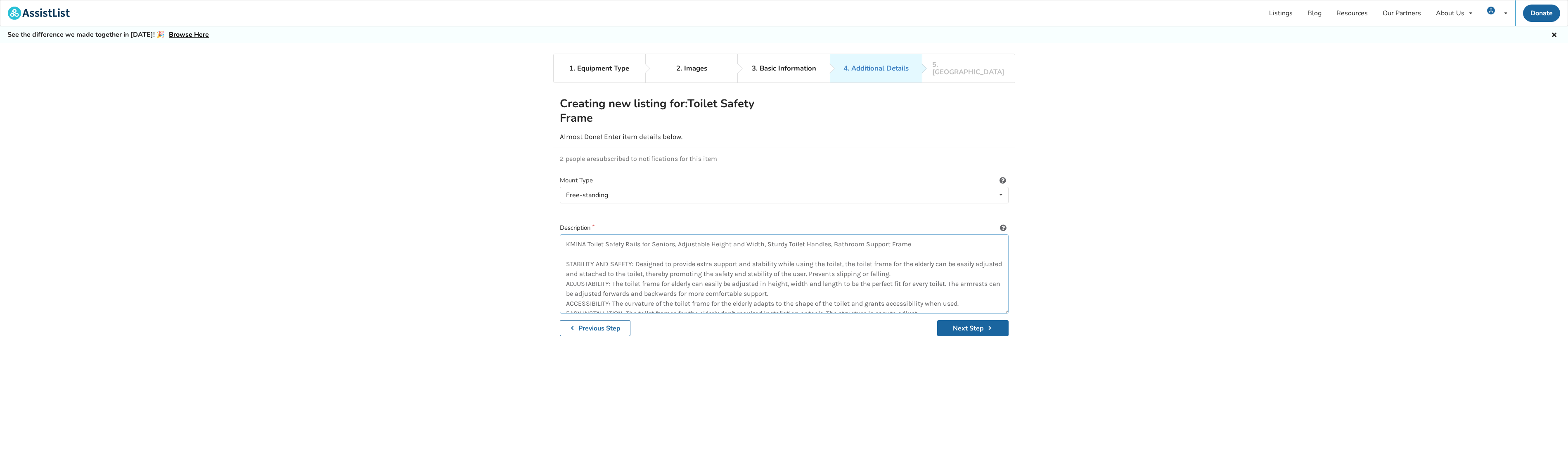
scroll to position [14, 0]
click at [581, 235] on textarea "KMINA Toilet Safety Rails for Seniors, Adjustable Height and Width, Sturdy Toil…" at bounding box center [784, 274] width 449 height 79
type textarea "KMINA Toilet Safety Rails for Seniors, Adjustable Height and Width, Sturdy Toil…"
click at [969, 325] on button "Next Step" at bounding box center [973, 328] width 71 height 16
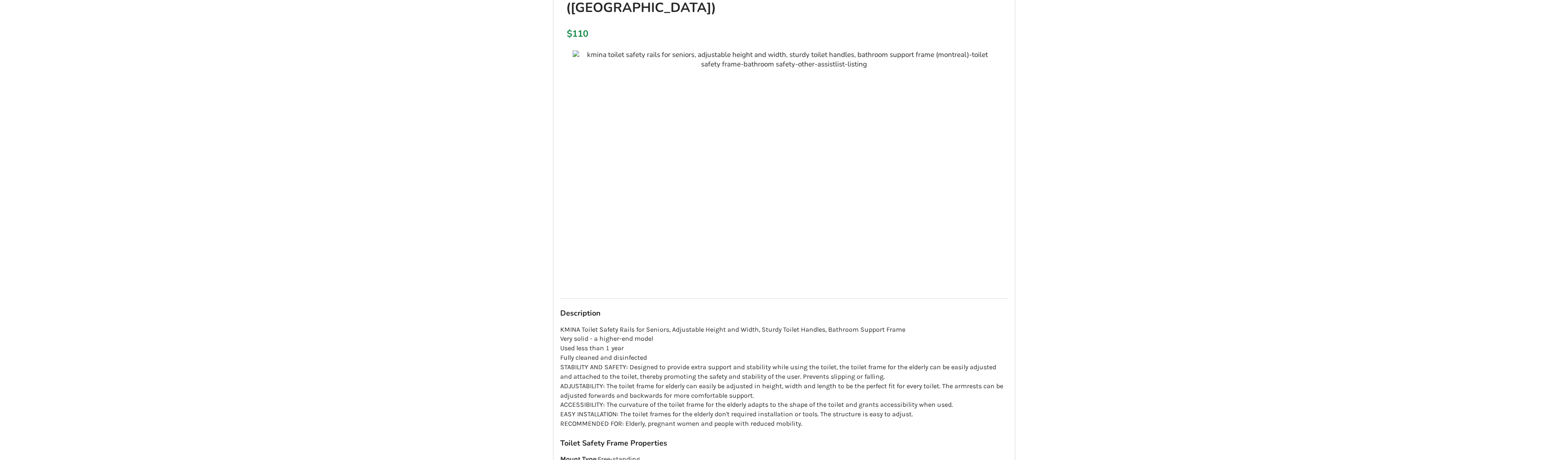
scroll to position [346, 0]
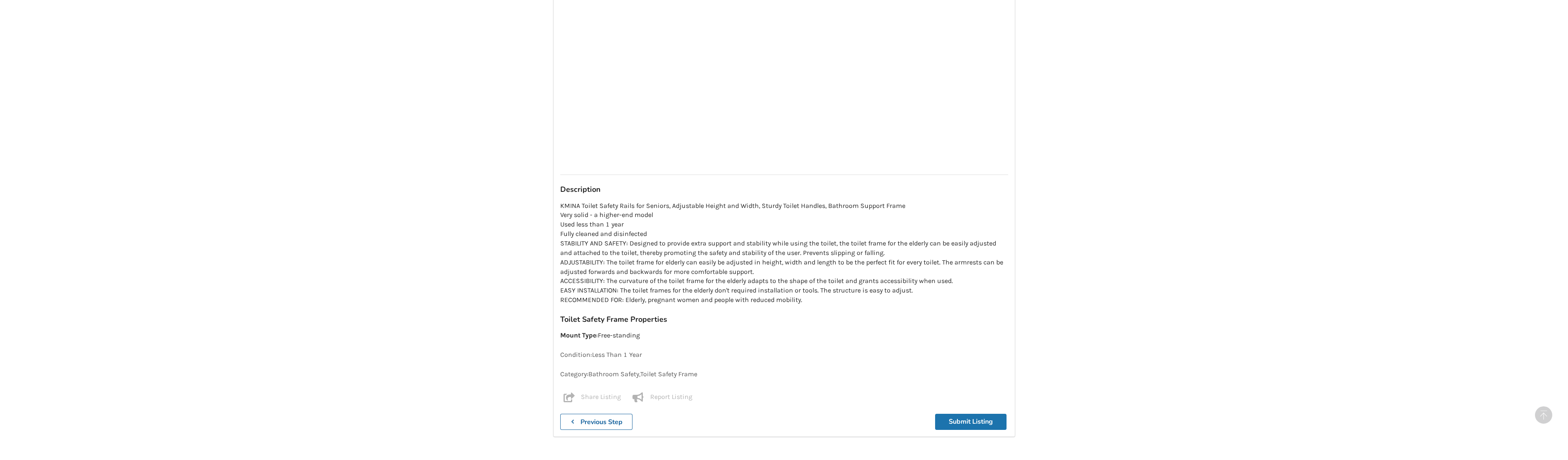
click at [969, 414] on button "Submit Listing" at bounding box center [970, 422] width 71 height 16
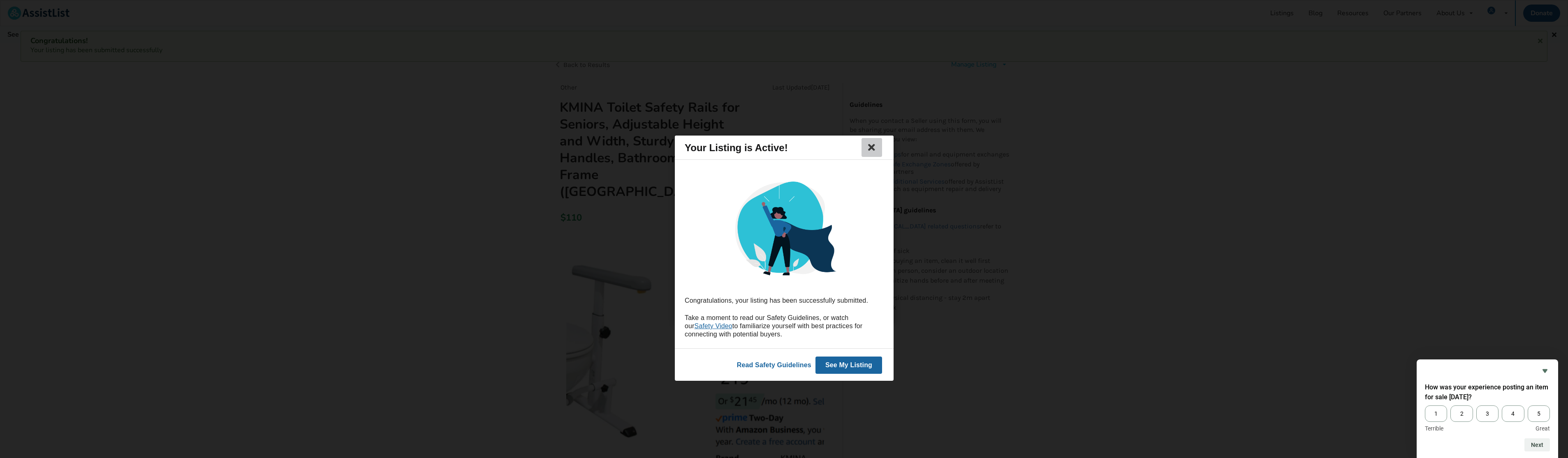
click at [873, 146] on icon at bounding box center [871, 147] width 12 height 10
